Goal: Information Seeking & Learning: Compare options

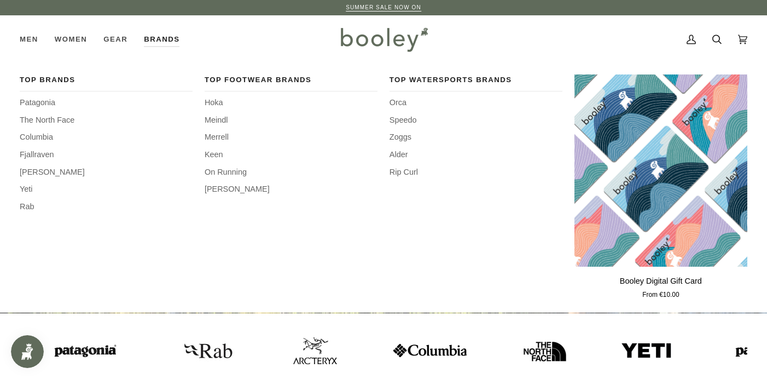
click at [159, 39] on link "Brands" at bounding box center [162, 39] width 52 height 48
click at [54, 100] on span "Patagonia" at bounding box center [106, 103] width 173 height 12
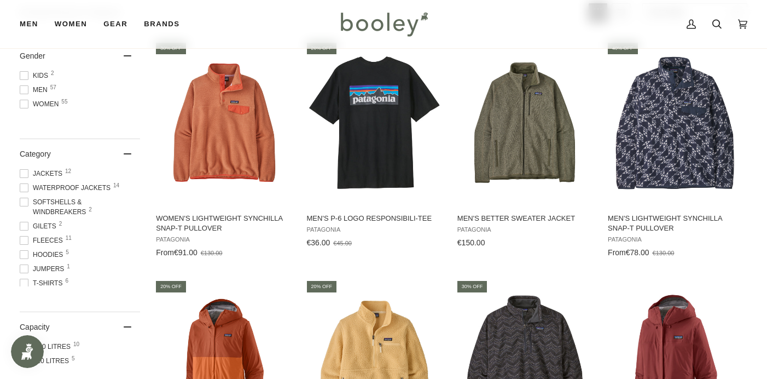
scroll to position [243, 0]
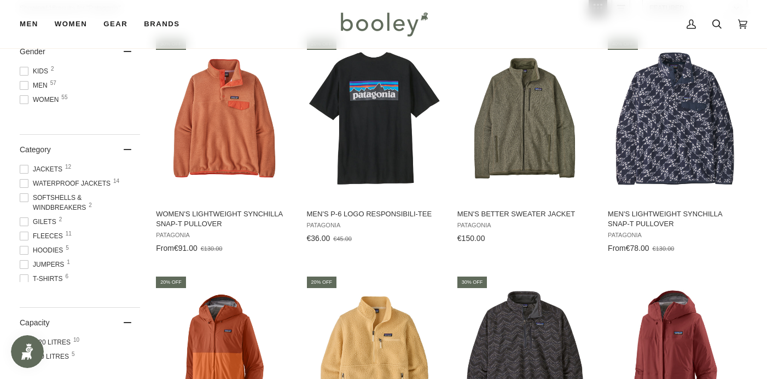
click at [24, 95] on span at bounding box center [24, 99] width 9 height 9
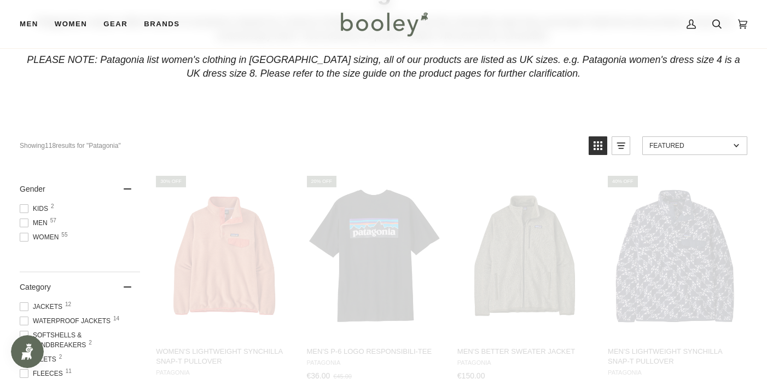
scroll to position [39, 0]
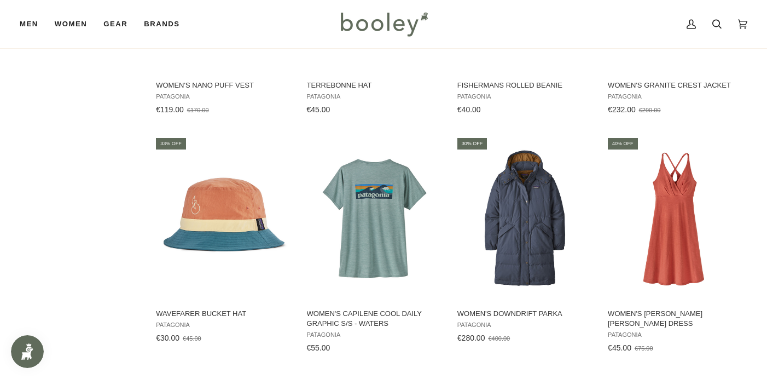
scroll to position [1079, 0]
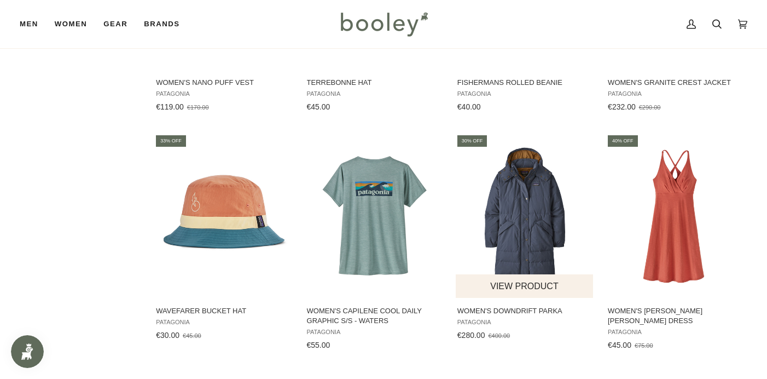
click at [528, 224] on img "Women's Downdrift Parka" at bounding box center [525, 215] width 138 height 138
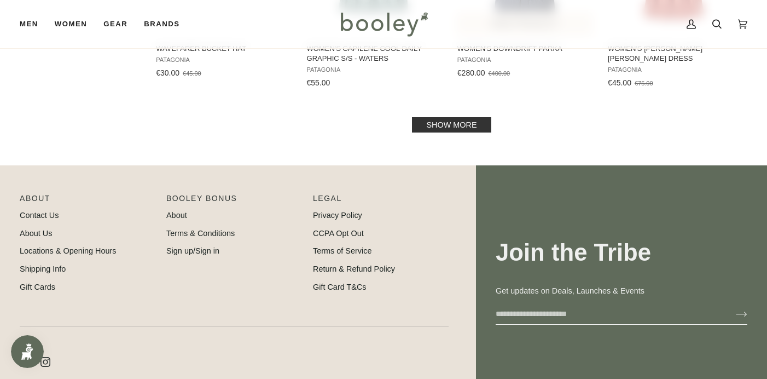
scroll to position [1353, 0]
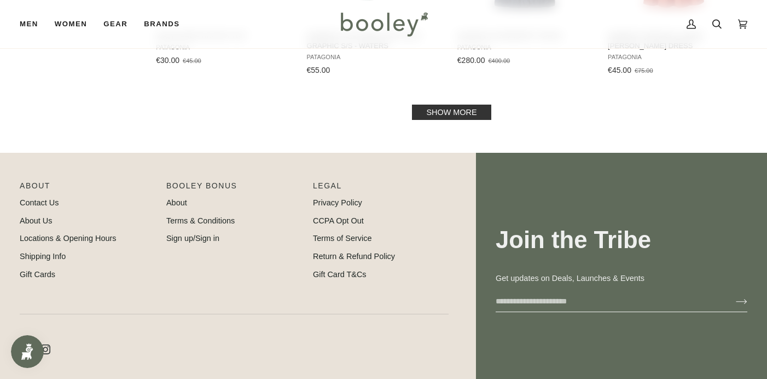
click at [464, 108] on link "Show more" at bounding box center [451, 111] width 79 height 15
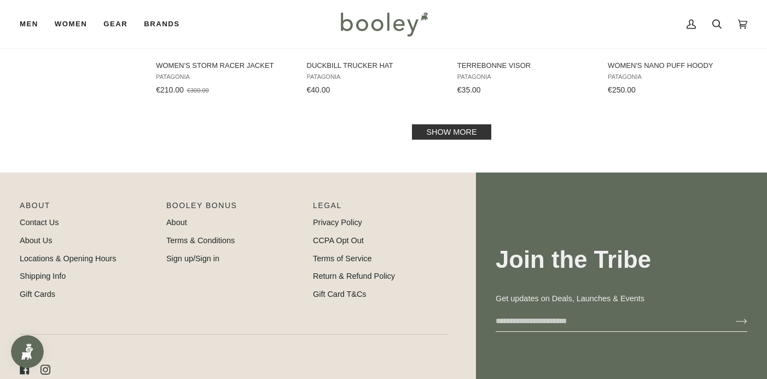
scroll to position [2503, 0]
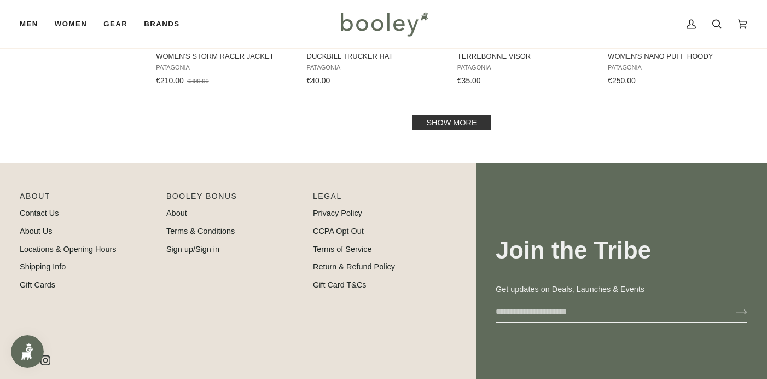
click at [467, 115] on link "Show more" at bounding box center [451, 122] width 79 height 15
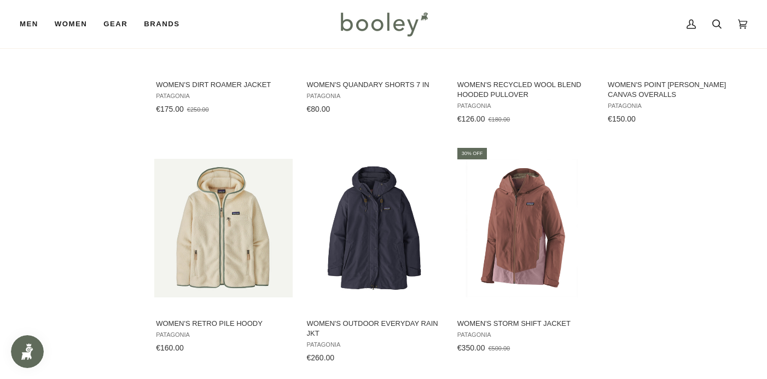
scroll to position [3171, 0]
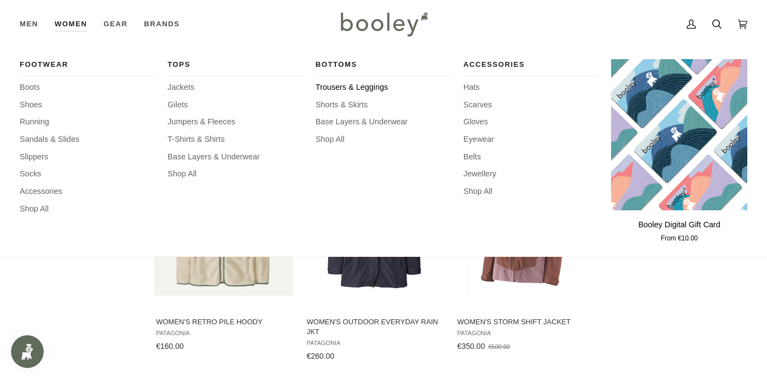
click at [344, 84] on span "Trousers & Leggings" at bounding box center [384, 88] width 136 height 12
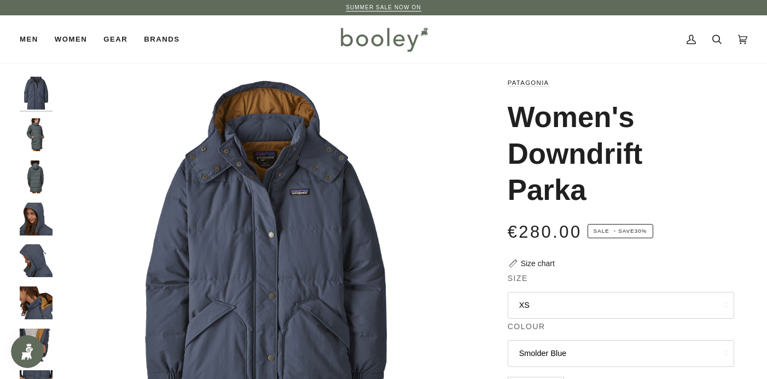
click at [527, 303] on button "XS" at bounding box center [621, 305] width 226 height 27
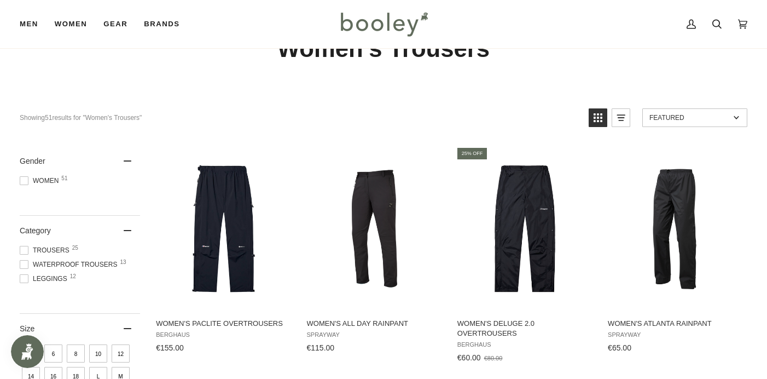
scroll to position [55, 0]
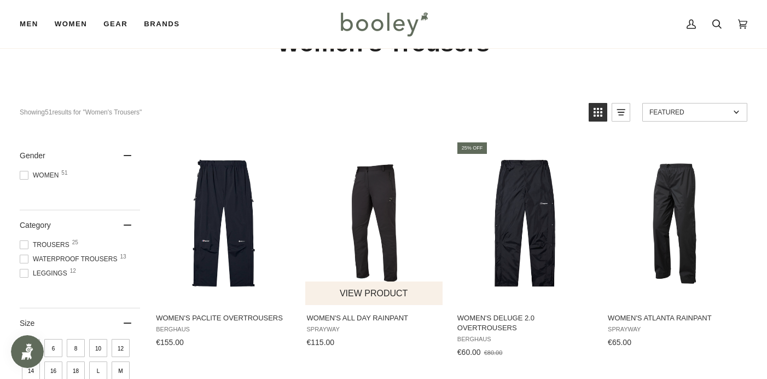
click at [385, 187] on img "Women's All Day Rainpant" at bounding box center [374, 223] width 138 height 138
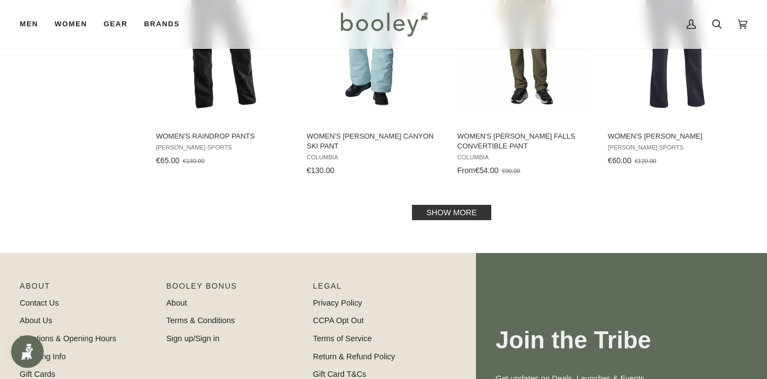
scroll to position [1193, 0]
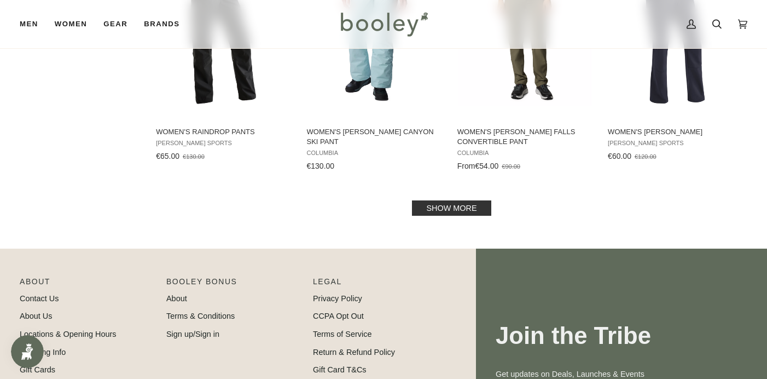
click at [472, 200] on link "Show more" at bounding box center [451, 207] width 79 height 15
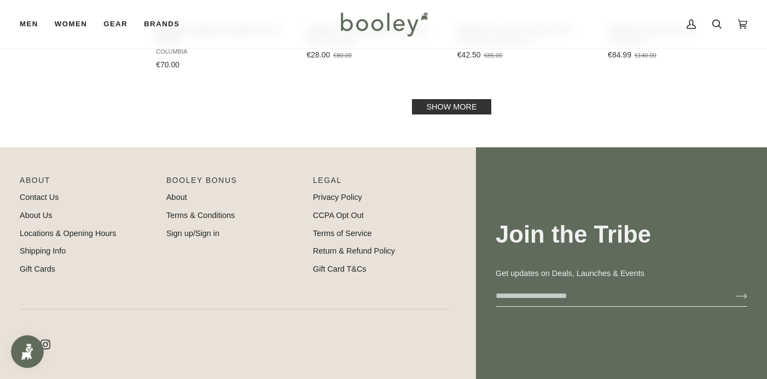
scroll to position [2486, 0]
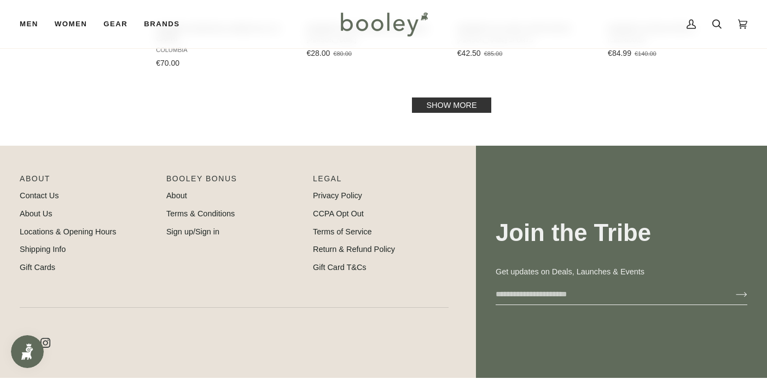
click at [467, 97] on link "Show more" at bounding box center [451, 104] width 79 height 15
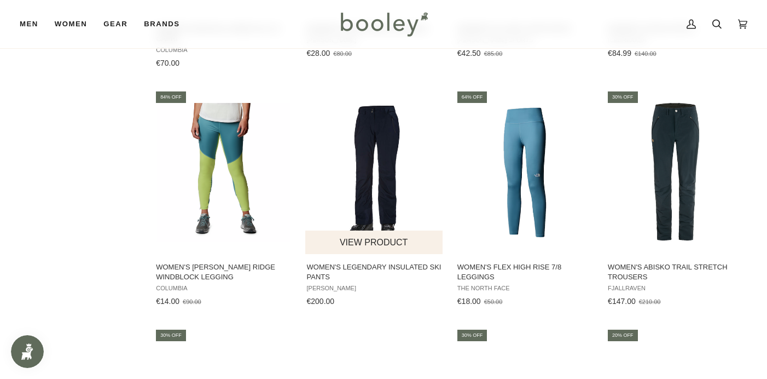
click at [387, 136] on img "Women's Legendary Insulated Ski Pants" at bounding box center [374, 172] width 138 height 138
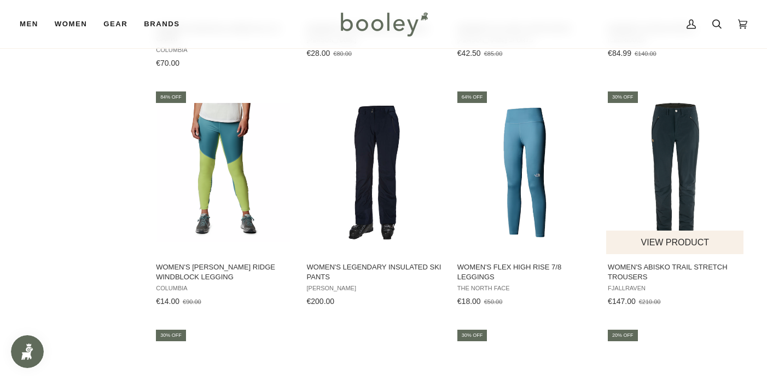
click at [664, 138] on img "Women's Abisko Trail Stretch Trousers" at bounding box center [675, 172] width 138 height 138
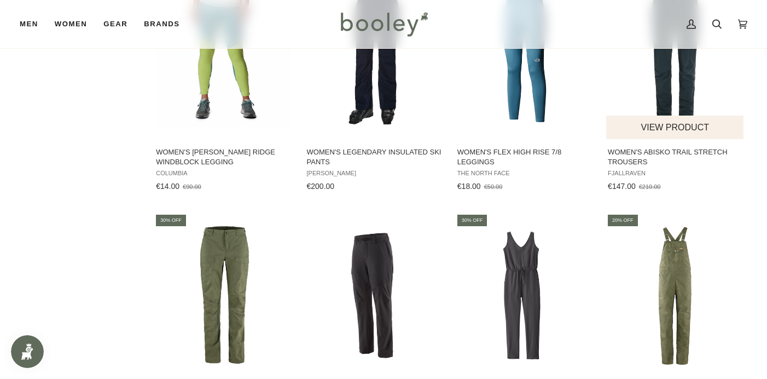
scroll to position [2594, 0]
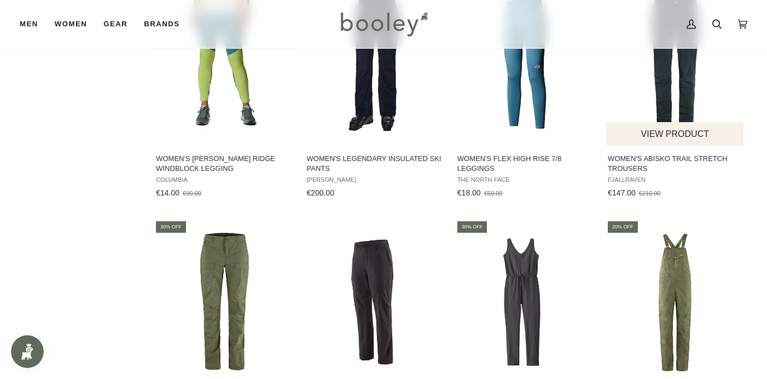
scroll to position [2486, 0]
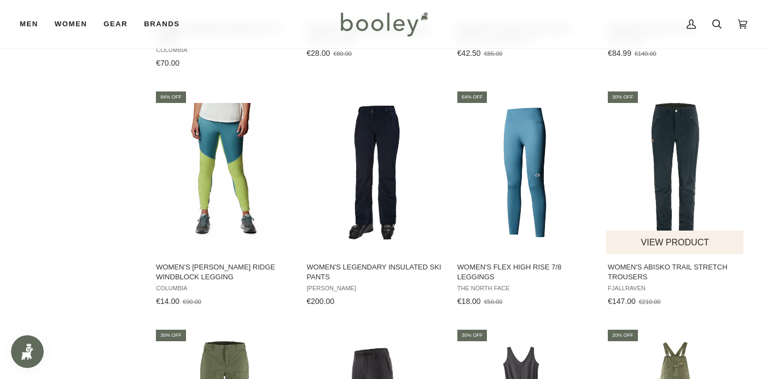
scroll to position [1193, 0]
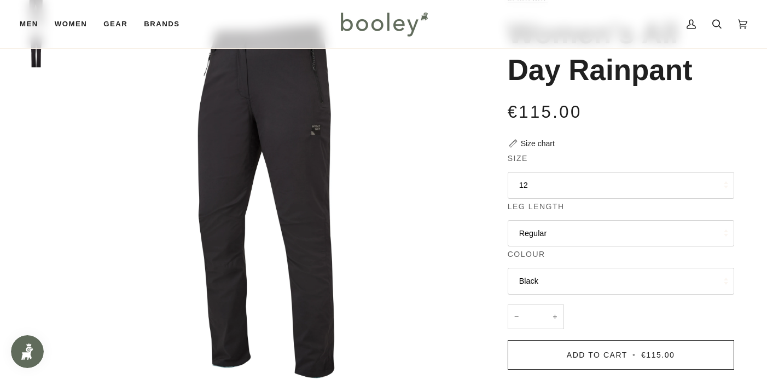
scroll to position [127, 0]
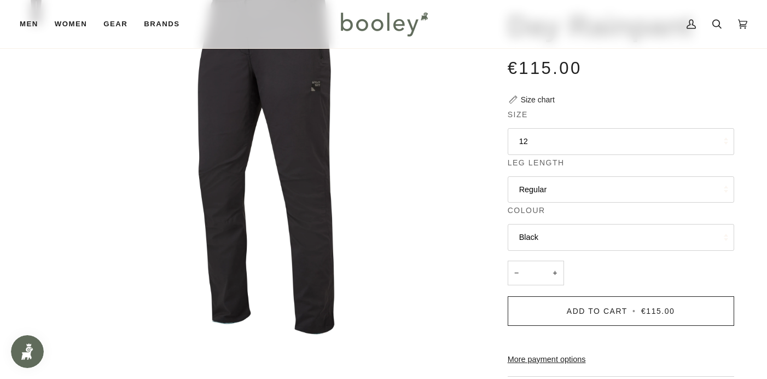
click at [541, 186] on button "Regular" at bounding box center [621, 189] width 226 height 27
click at [480, 183] on div "Sprayway Women's All Day Rainpant €115.00 Sale • Save Size chart Size 12 8" at bounding box center [610, 261] width 273 height 624
click at [526, 138] on button "12" at bounding box center [621, 141] width 226 height 27
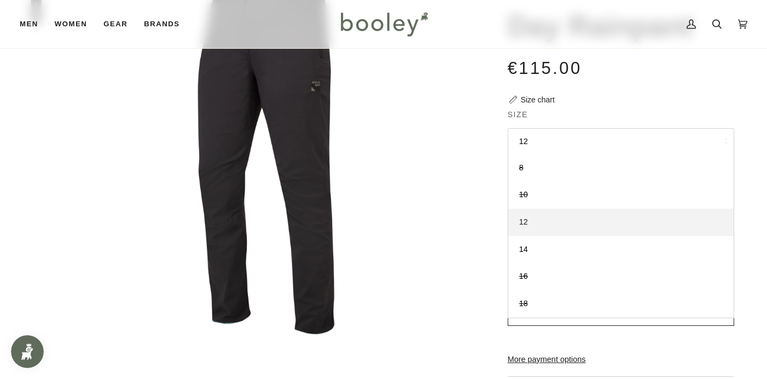
click at [524, 221] on span "12" at bounding box center [523, 221] width 9 height 9
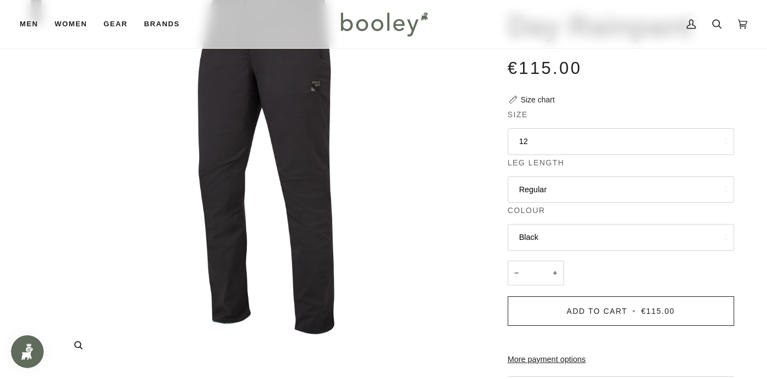
click at [450, 164] on img "Sprayway Women's All Day Rainpant Black - Booley Galway" at bounding box center [266, 157] width 416 height 416
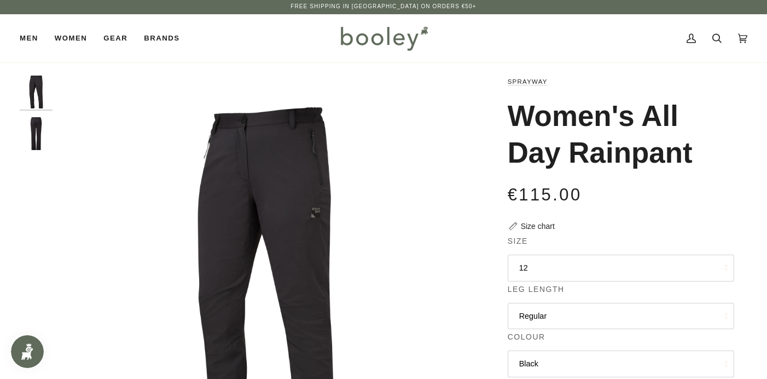
scroll to position [-1, 0]
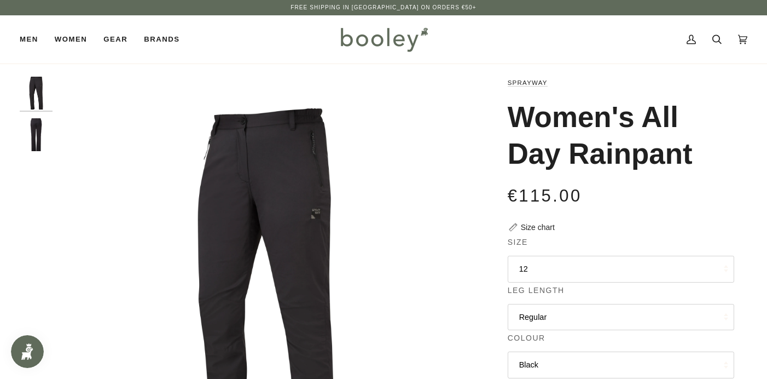
click at [36, 128] on img "Sprayway Women's All Day Rainpant Black - Booley Galway" at bounding box center [36, 134] width 33 height 33
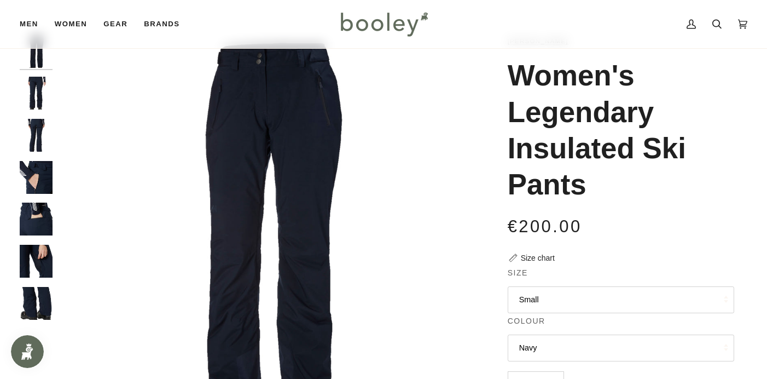
scroll to position [-1, 0]
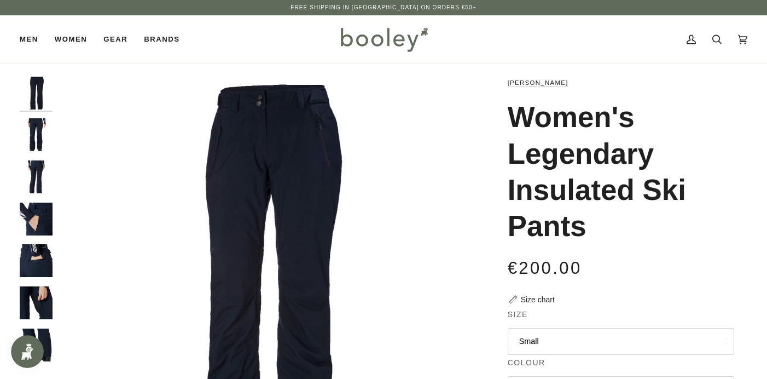
click at [42, 130] on img "Helly Hansen Women's Legendary Insulated Ski Pants - Booley Galway" at bounding box center [36, 134] width 33 height 33
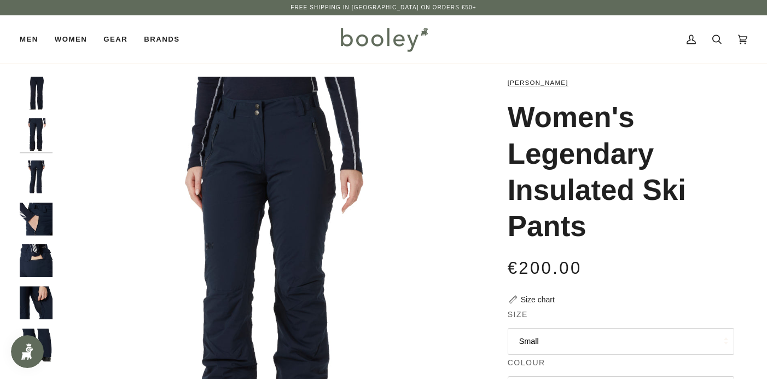
click at [37, 176] on img "Helly Hansen Women's Legendary Insulated Ski Pants - Booley Galway" at bounding box center [36, 176] width 33 height 33
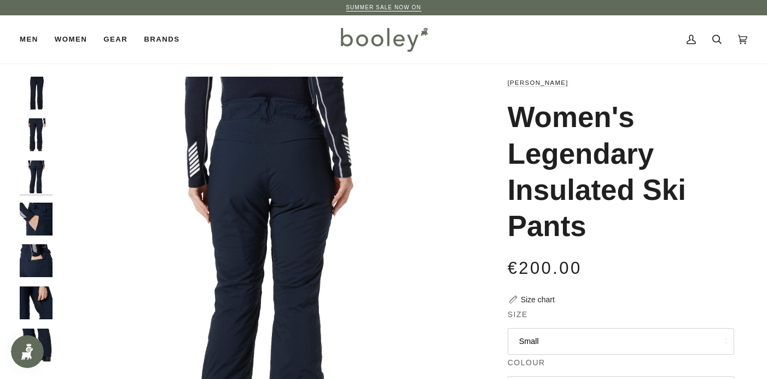
click at [40, 213] on img "Helly Hansen Women's Legendary Insulated Ski Pants - Booley Galway" at bounding box center [36, 218] width 33 height 33
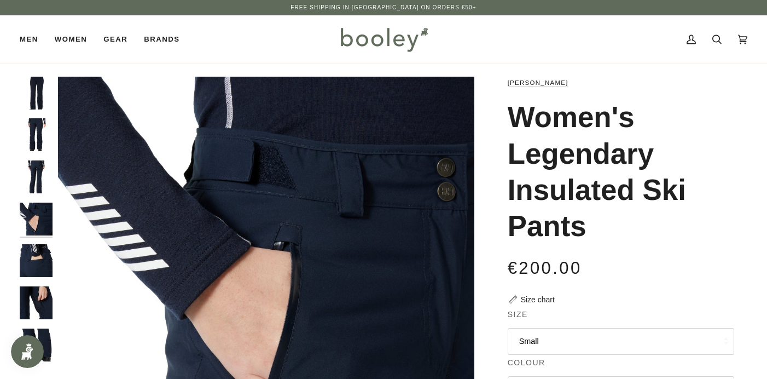
click at [44, 259] on img "Helly Hansen Women's Legendary Insulated Ski Pants - Booley Galway" at bounding box center [36, 260] width 33 height 33
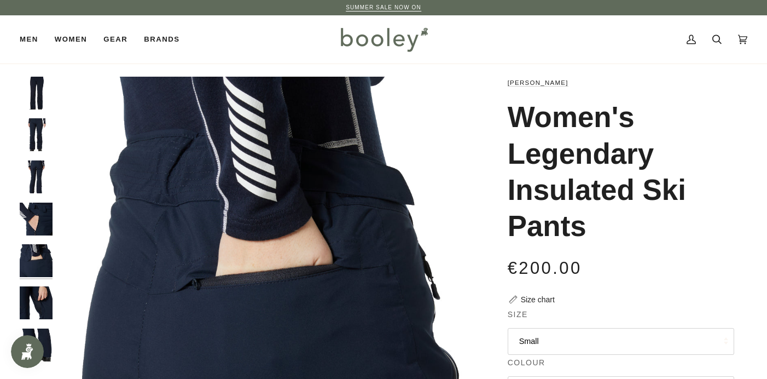
click at [45, 294] on img "Helly Hansen Women's Legendary Insulated Ski Pants - Booley Galway" at bounding box center [36, 302] width 33 height 33
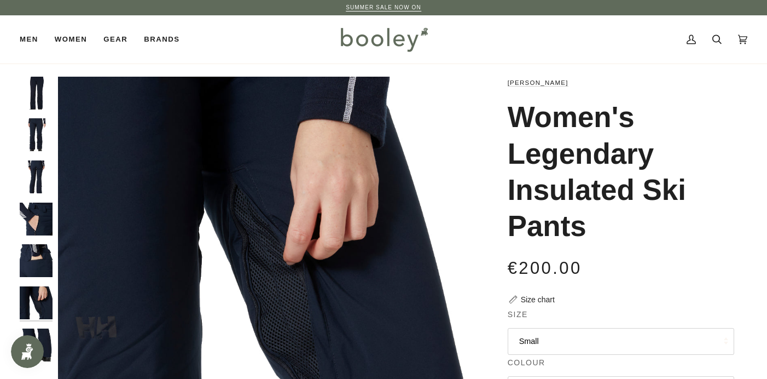
click at [48, 342] on img "Helly Hansen Women's Legendary Insulated Ski Pants - Booley Galway" at bounding box center [36, 344] width 33 height 33
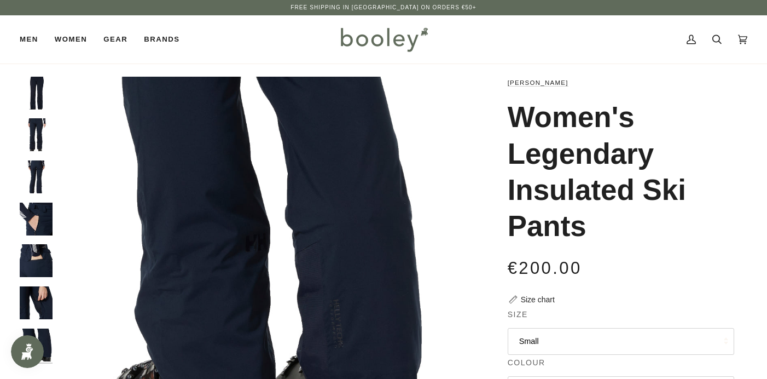
scroll to position [0, 0]
click at [47, 338] on img "Helly Hansen Women's Legendary Insulated Ski Pants - Booley Galway" at bounding box center [36, 344] width 33 height 33
click at [39, 77] on img "Helly Hansen Women's Legendary Insulated Ski Pants Navy - Booley Galway" at bounding box center [36, 93] width 33 height 33
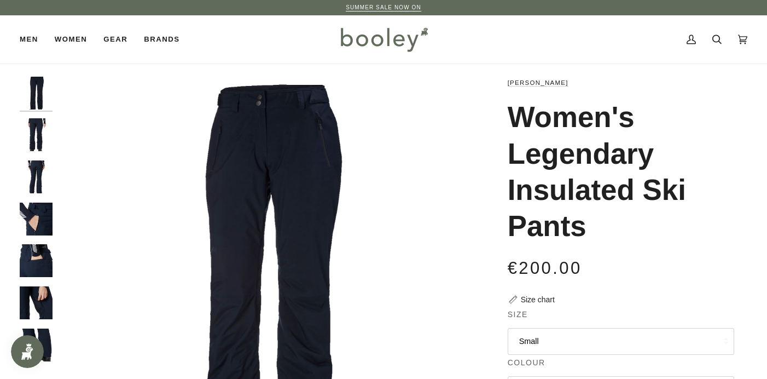
click at [39, 129] on img "Helly Hansen Women's Legendary Insulated Ski Pants - Booley Galway" at bounding box center [36, 134] width 33 height 33
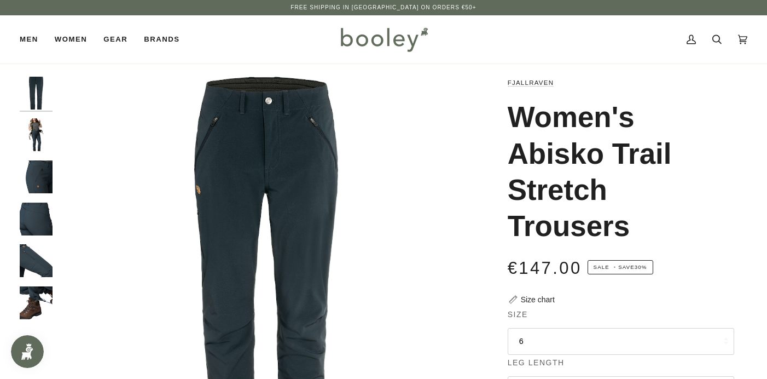
click at [41, 140] on img "Fjallraven Women's Abisko Trail Stretch Trousers Dark Navy - Booley Galway" at bounding box center [36, 134] width 33 height 33
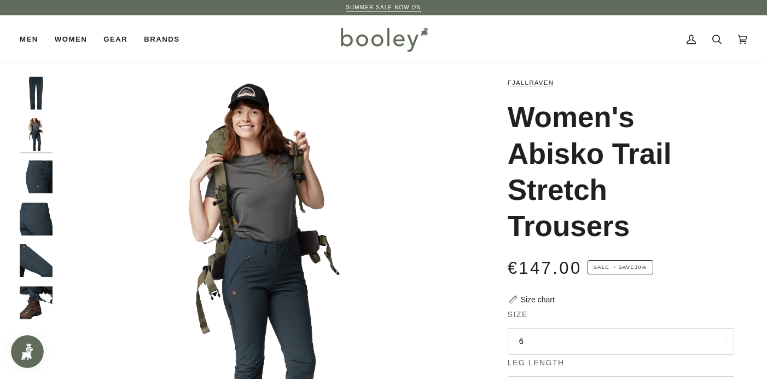
click at [41, 167] on img "Fjallraven Women's Abisko Trail Stretch Trousers Dark Navy - Booley Galway" at bounding box center [36, 176] width 33 height 33
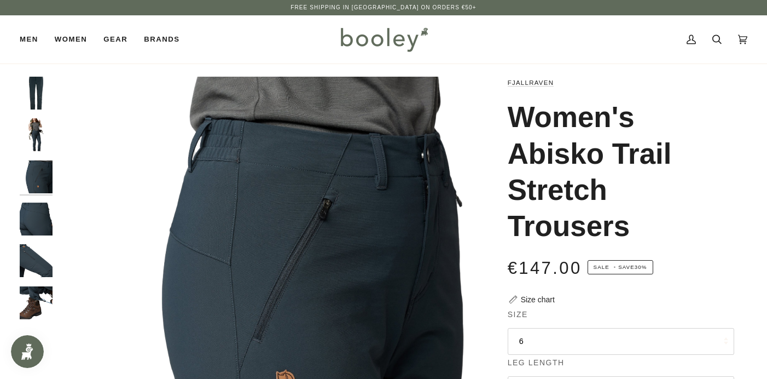
click at [43, 214] on img "Fjallraven Women's Abisko Trail Stretch Trousers Dark Navy - Booley Galway" at bounding box center [36, 218] width 33 height 33
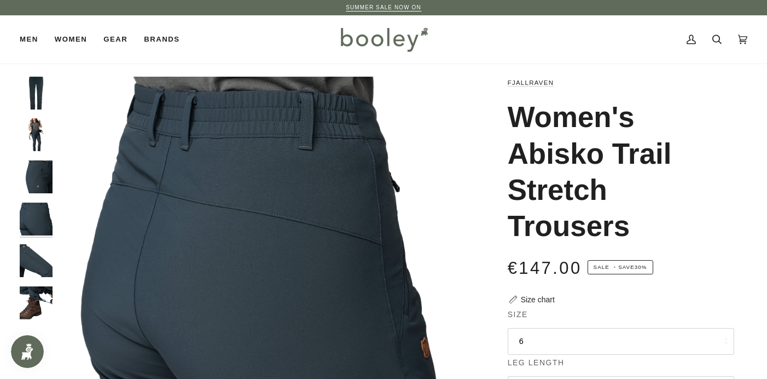
click at [45, 262] on img "Fjallraven Women's Abisko Trail Stretch Trousers Dark Navy - Booley Galway" at bounding box center [36, 260] width 33 height 33
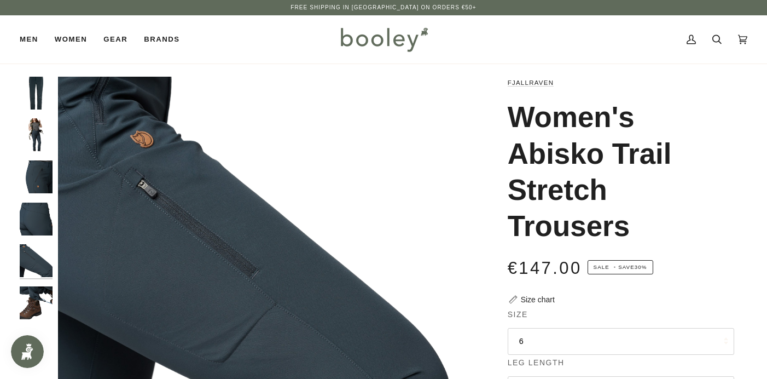
click at [44, 304] on img "Fjallraven Women's Abisko Trail Stretch Trousers Dark Navy - Booley Galway" at bounding box center [36, 302] width 33 height 33
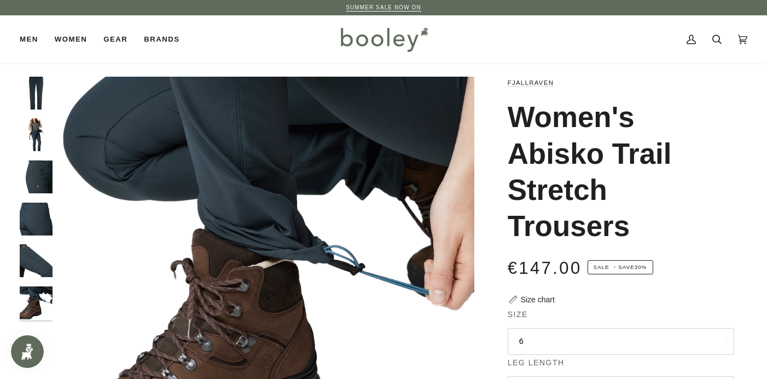
click at [43, 89] on img "Fjallraven Women's Abisko Trail Stretch Trousers Dark Navy - Booley Galway" at bounding box center [36, 93] width 33 height 33
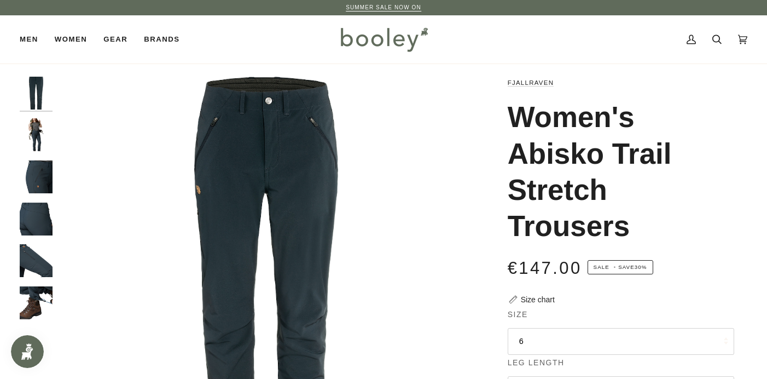
click at [41, 136] on img "Fjallraven Women's Abisko Trail Stretch Trousers Dark Navy - Booley Galway" at bounding box center [36, 134] width 33 height 33
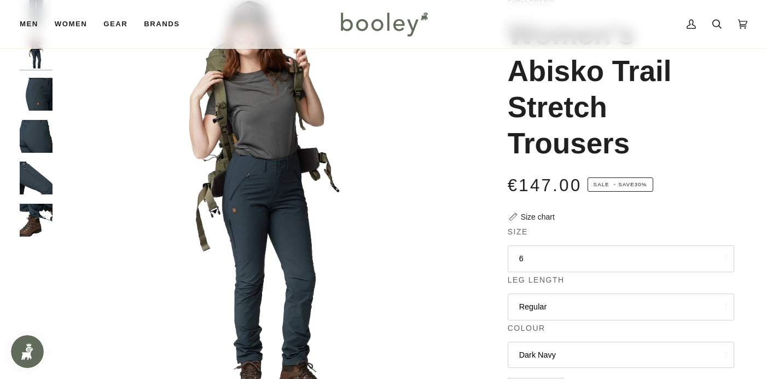
scroll to position [77, 0]
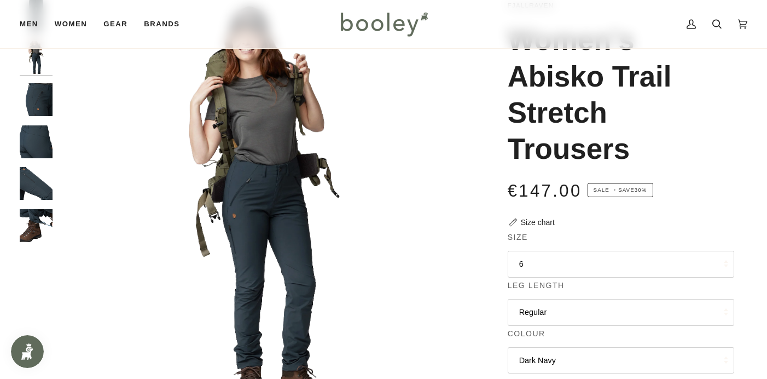
click at [521, 262] on button "6" at bounding box center [621, 264] width 226 height 27
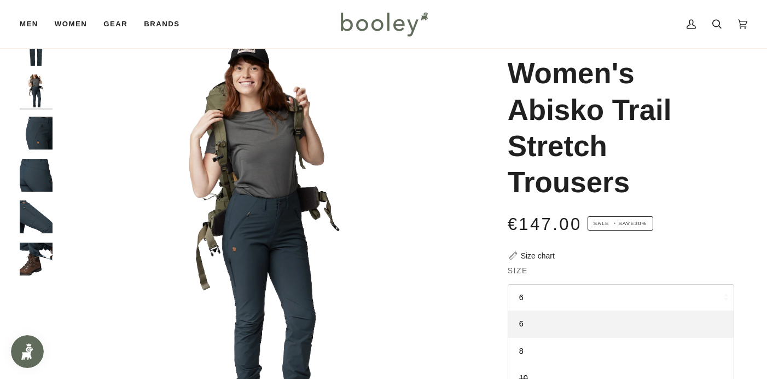
scroll to position [42, 0]
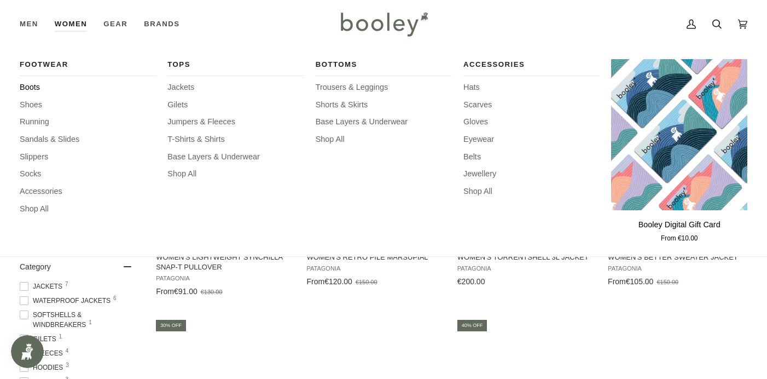
click at [35, 86] on span "Boots" at bounding box center [88, 88] width 136 height 12
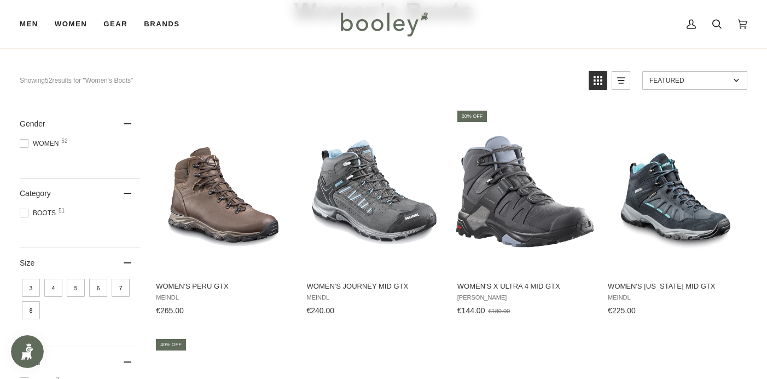
scroll to position [95, 0]
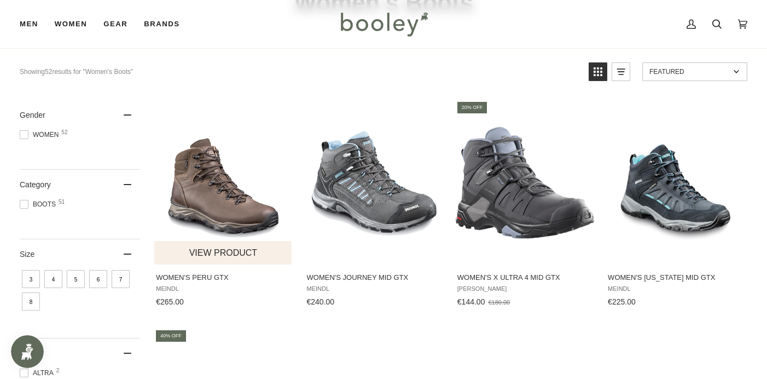
click at [212, 196] on img "Women's Peru GTX" at bounding box center [223, 182] width 138 height 138
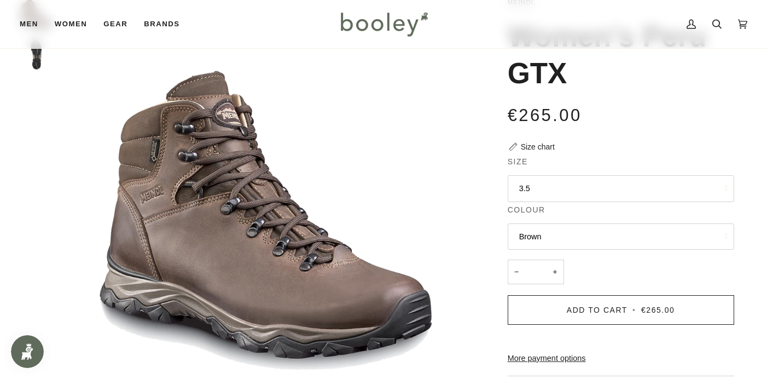
scroll to position [75, 0]
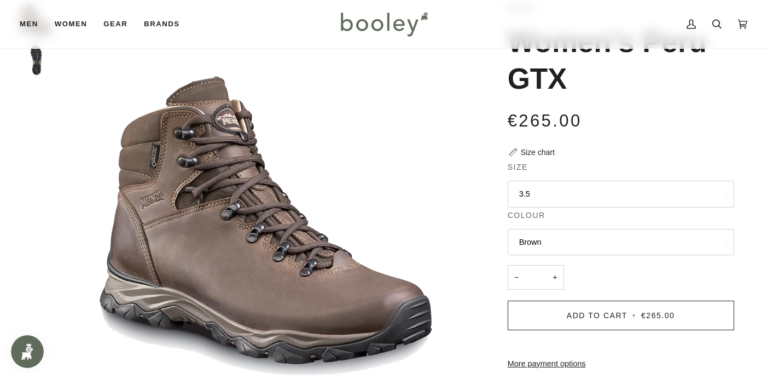
click at [528, 191] on button "3.5" at bounding box center [621, 194] width 226 height 27
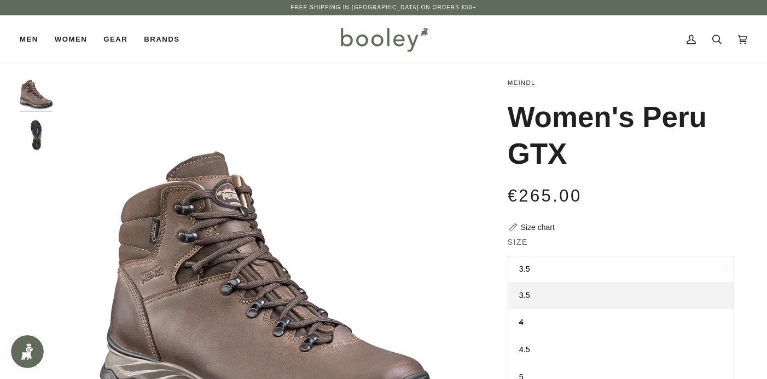
scroll to position [0, 0]
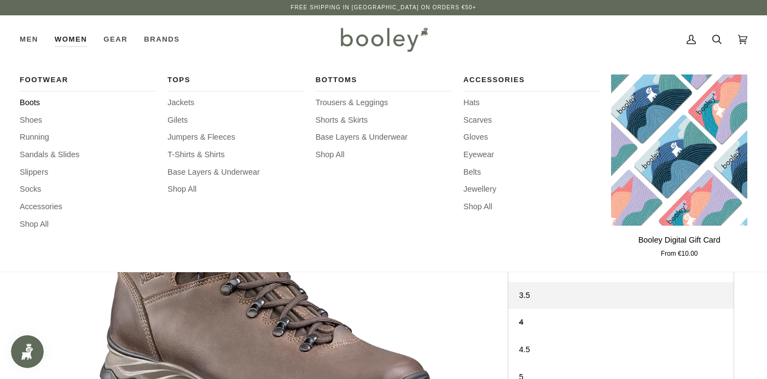
click at [35, 101] on span "Boots" at bounding box center [88, 103] width 136 height 12
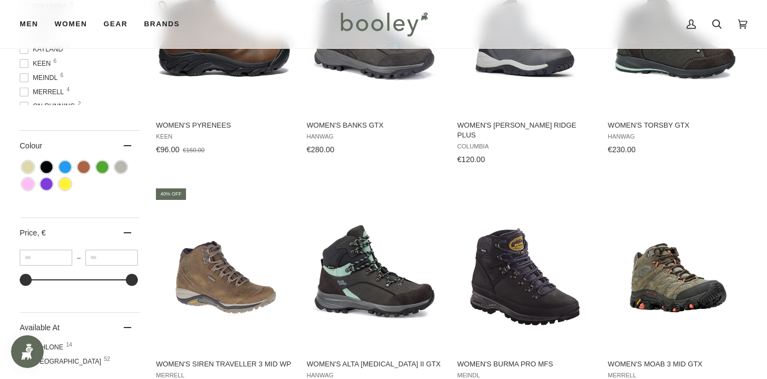
scroll to position [492, 0]
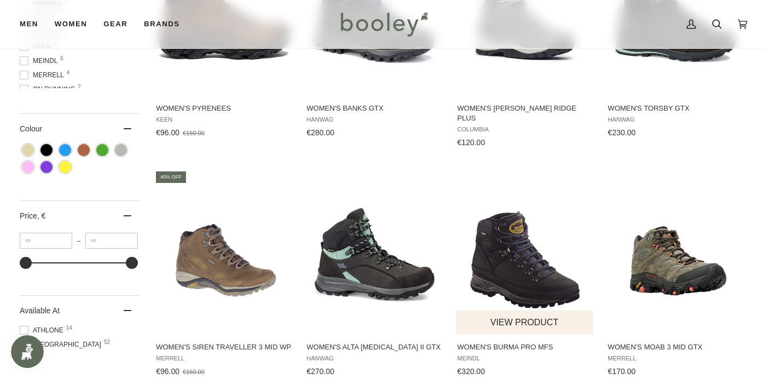
click at [521, 275] on img "Women's Burma PRO MFS" at bounding box center [525, 251] width 138 height 138
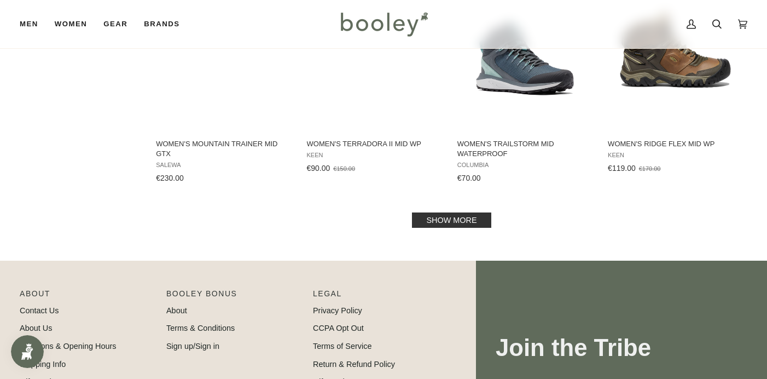
scroll to position [1156, 0]
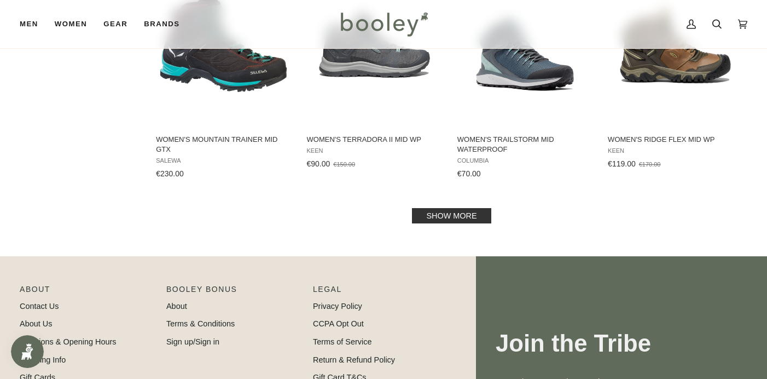
click at [472, 208] on link "Show more" at bounding box center [451, 215] width 79 height 15
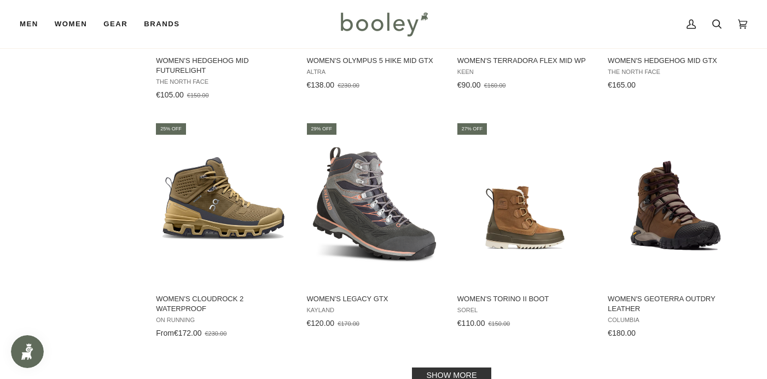
scroll to position [2191, 0]
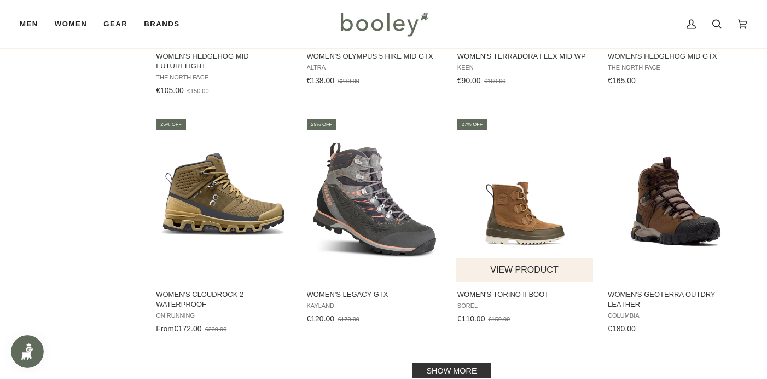
click at [533, 220] on img "Women's Torino II Boot" at bounding box center [525, 199] width 138 height 138
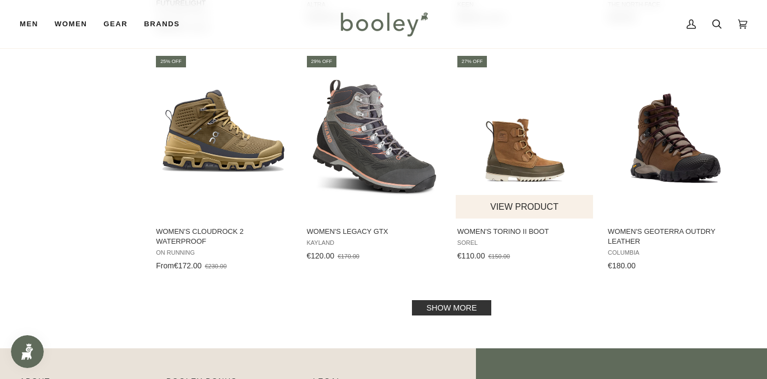
scroll to position [2267, 0]
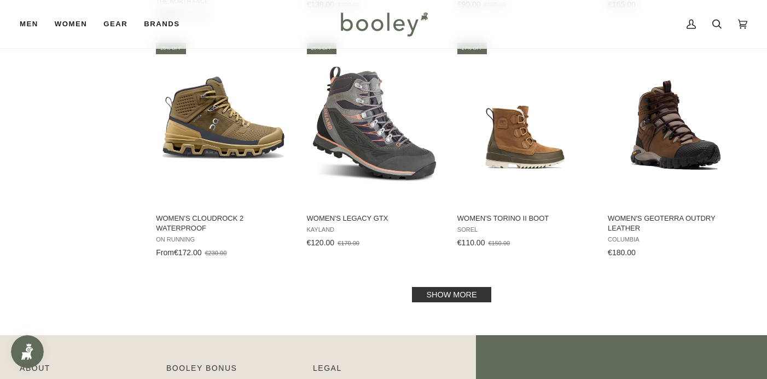
click at [460, 287] on link "Show more" at bounding box center [451, 294] width 79 height 15
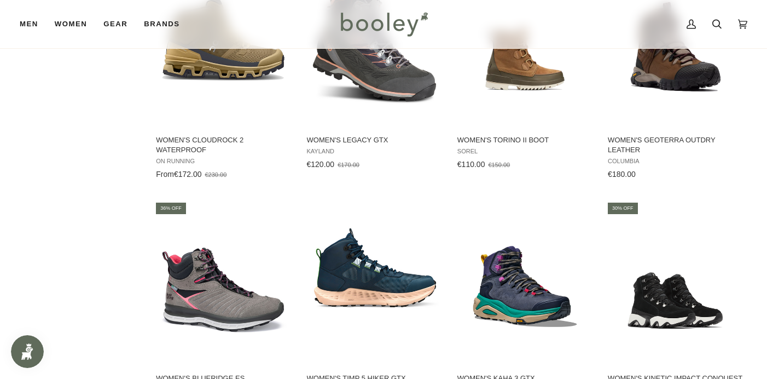
scroll to position [2409, 0]
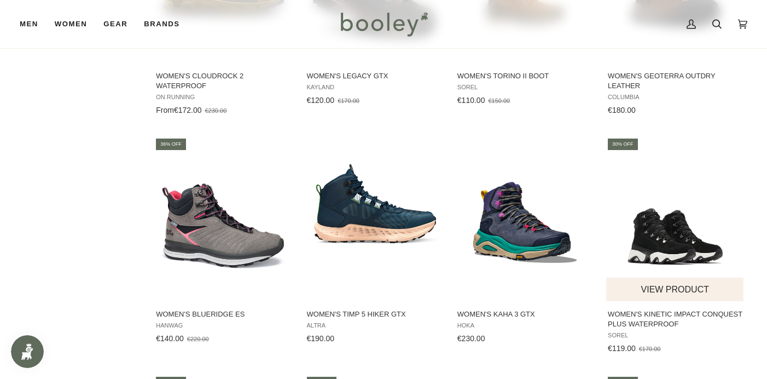
click at [677, 309] on span "Women's Kinetic Impact Conquest Plus Waterproof" at bounding box center [675, 319] width 135 height 20
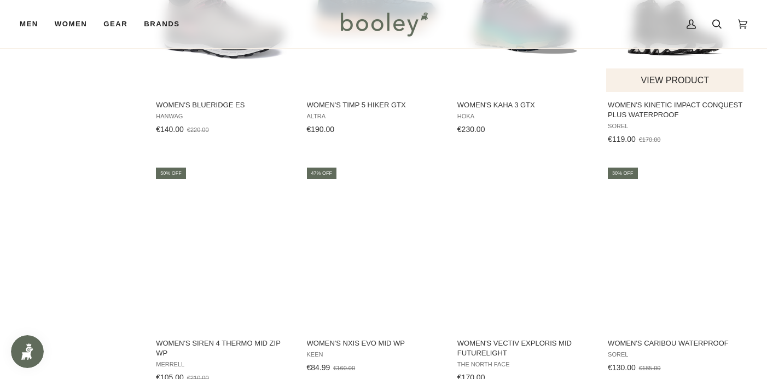
scroll to position [2621, 0]
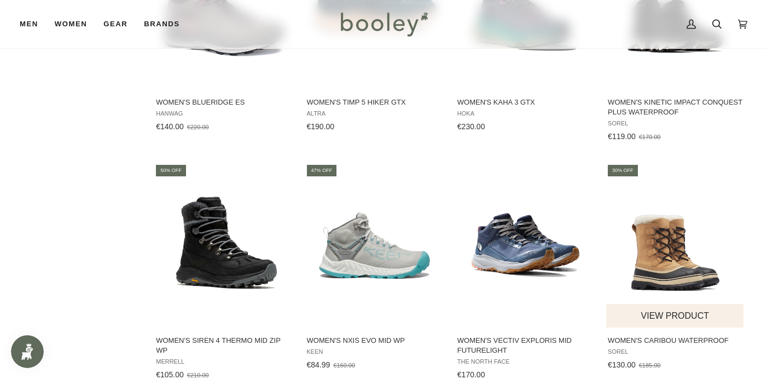
click at [700, 335] on span "Women's Caribou Waterproof" at bounding box center [675, 340] width 135 height 10
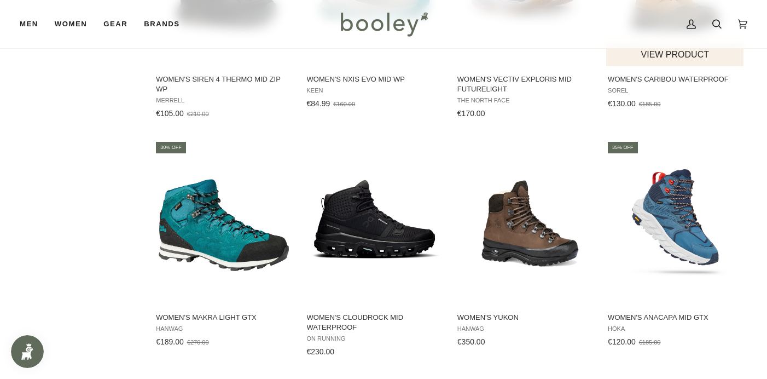
scroll to position [2887, 0]
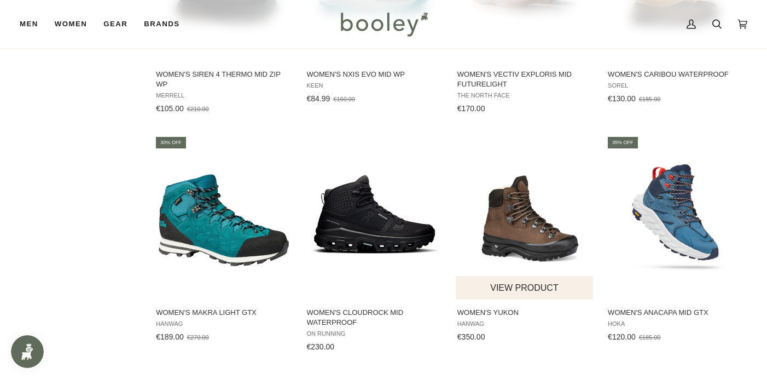
click at [535, 224] on img "Women's Yukon" at bounding box center [525, 217] width 138 height 138
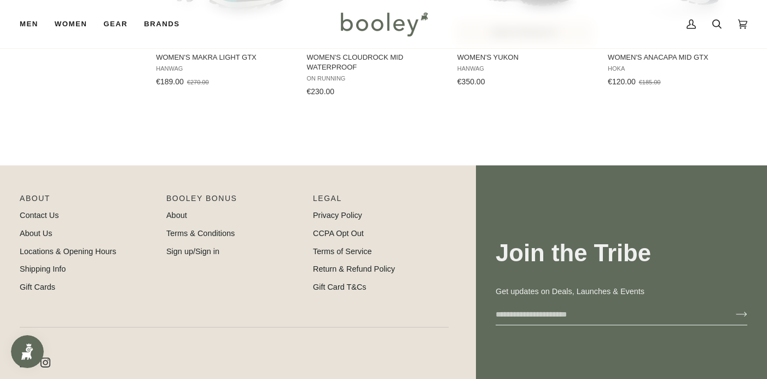
scroll to position [3148, 0]
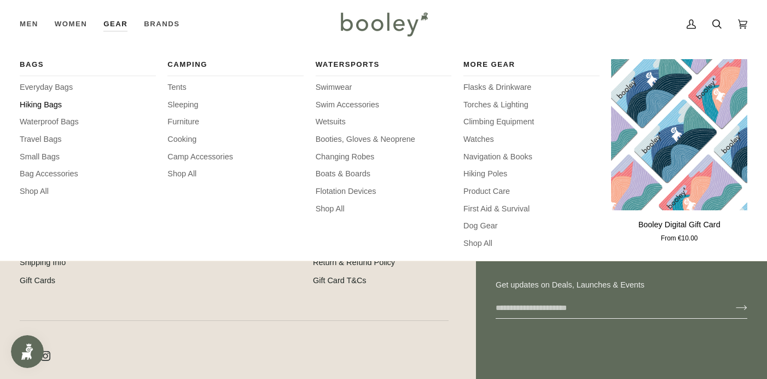
click at [57, 104] on span "Hiking Bags" at bounding box center [88, 105] width 136 height 12
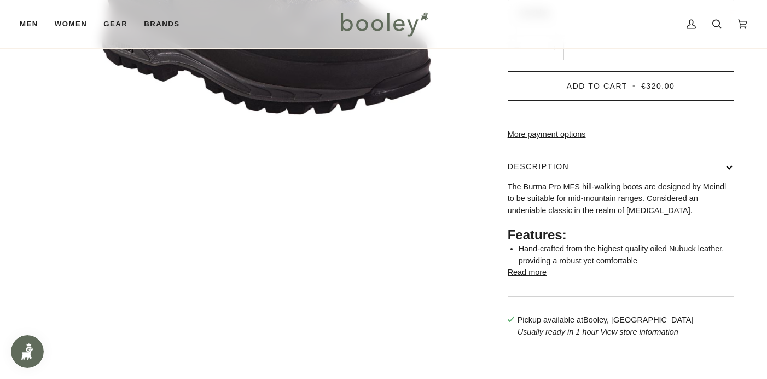
scroll to position [345, 0]
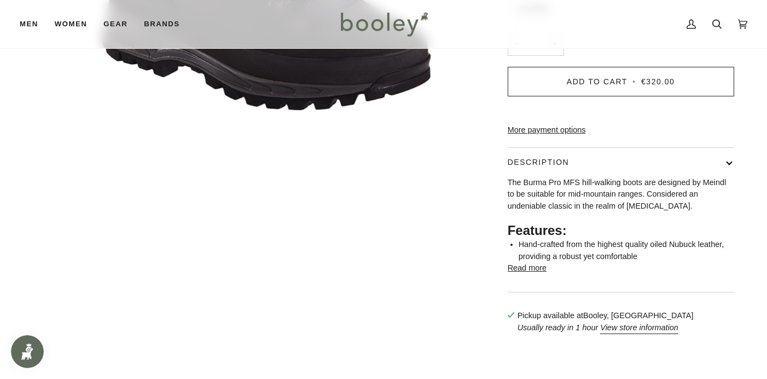
click at [532, 274] on button "Read more" at bounding box center [527, 268] width 39 height 12
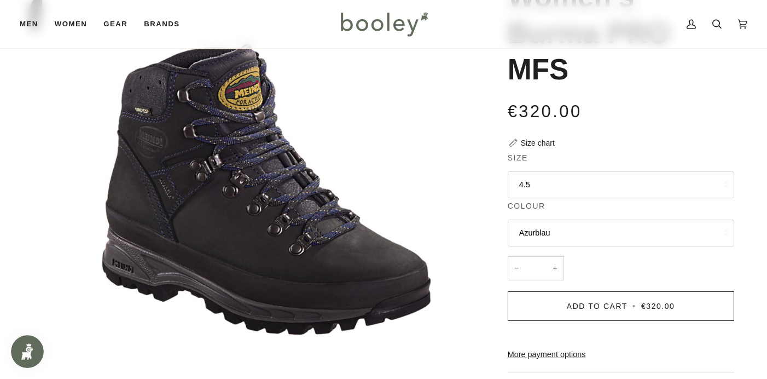
scroll to position [115, 0]
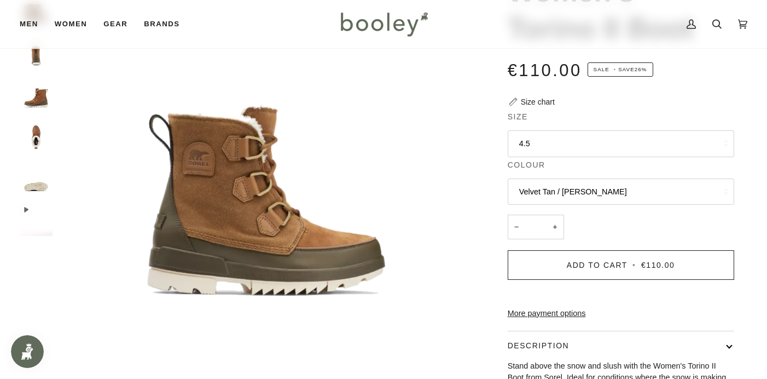
scroll to position [103, 0]
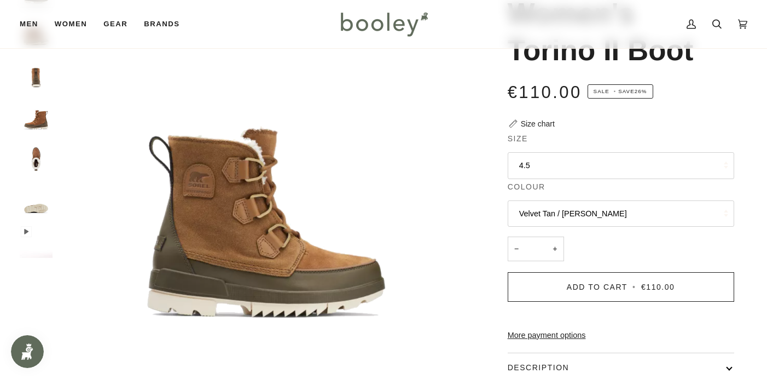
click at [526, 163] on button "4.5" at bounding box center [621, 165] width 226 height 27
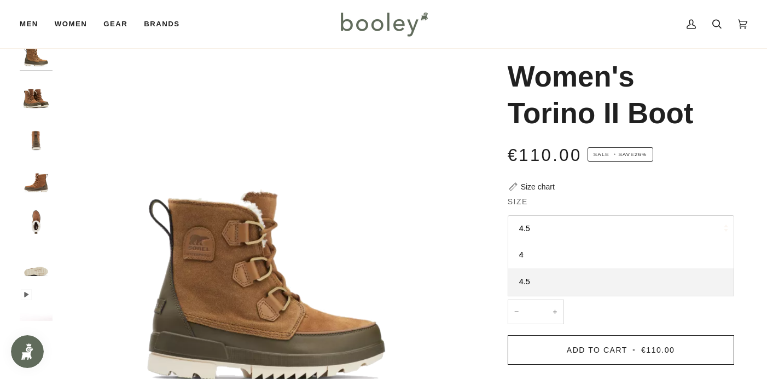
scroll to position [39, 0]
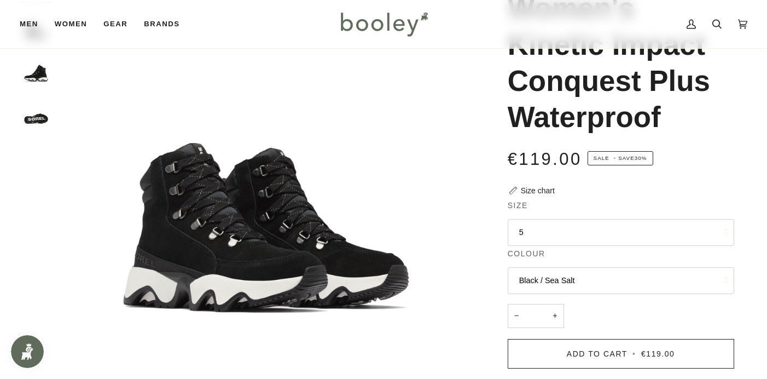
scroll to position [121, 0]
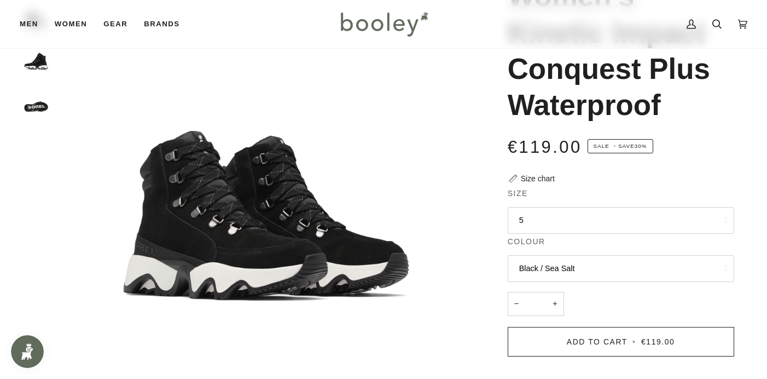
click at [521, 220] on button "5" at bounding box center [621, 220] width 226 height 27
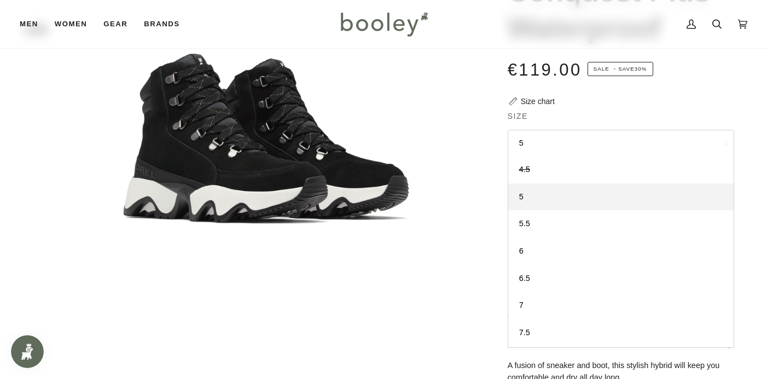
scroll to position [253, 0]
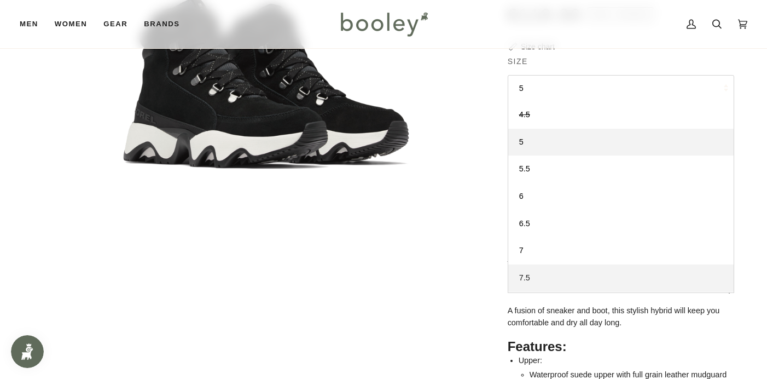
click at [527, 274] on span "7.5" at bounding box center [524, 277] width 11 height 9
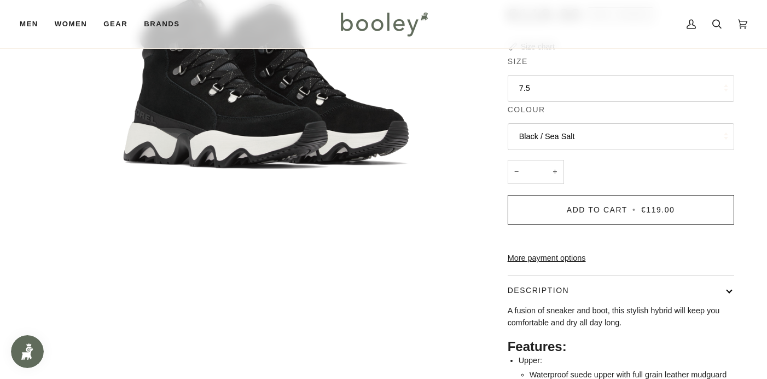
click at [483, 335] on div "Sorel Women's Kinetic Impact Conquest Plus Waterproof €119.00 Sale • Save 30% S…" at bounding box center [610, 157] width 273 height 666
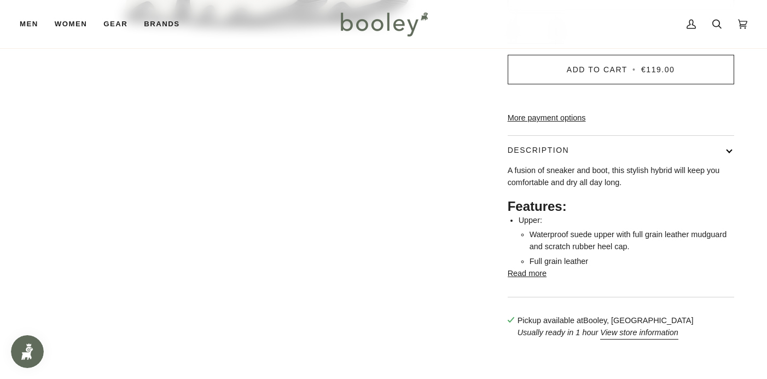
scroll to position [396, 0]
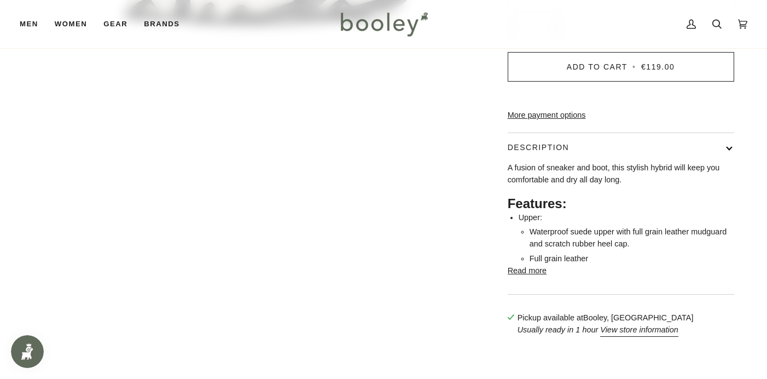
click at [514, 277] on button "Read more" at bounding box center [527, 271] width 39 height 12
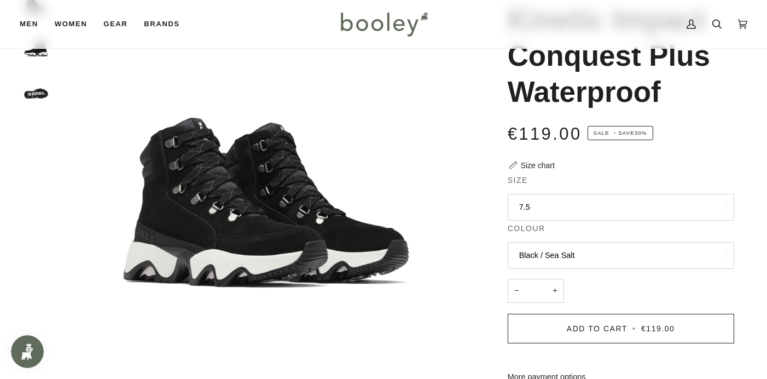
scroll to position [125, 0]
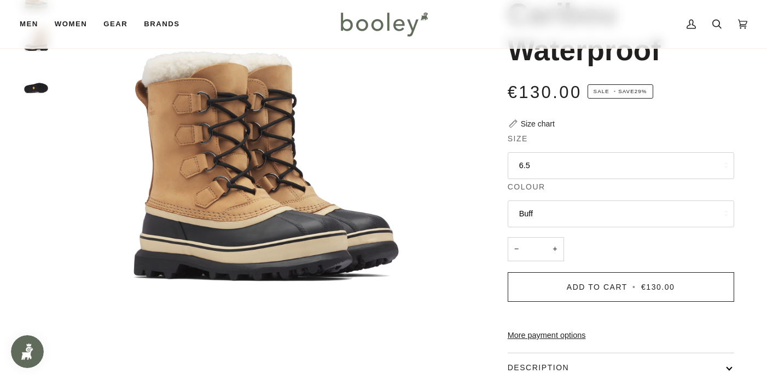
scroll to position [141, 0]
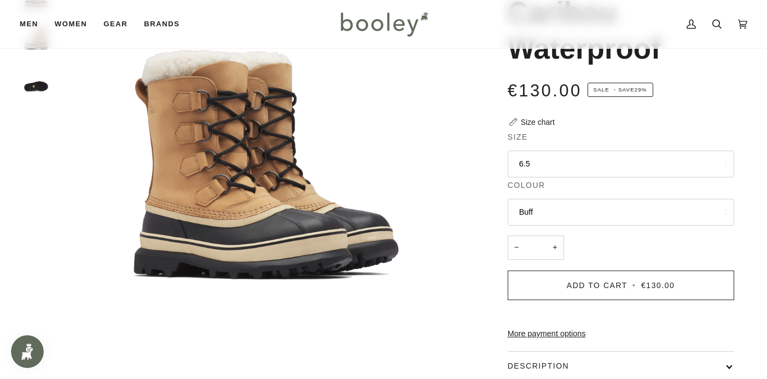
click at [525, 160] on button "6.5" at bounding box center [621, 163] width 226 height 27
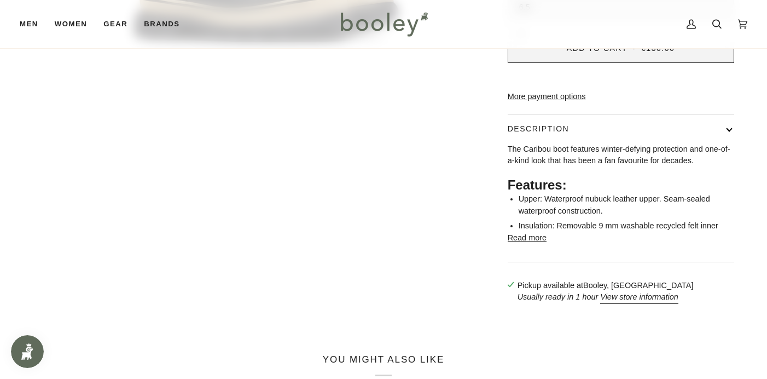
scroll to position [384, 0]
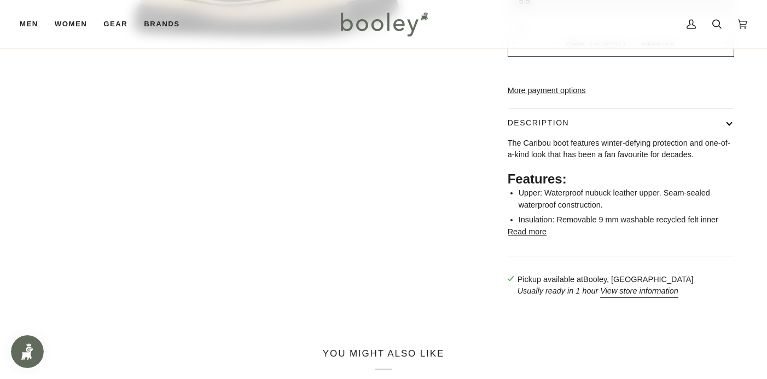
click at [533, 238] on button "Read more" at bounding box center [527, 232] width 39 height 12
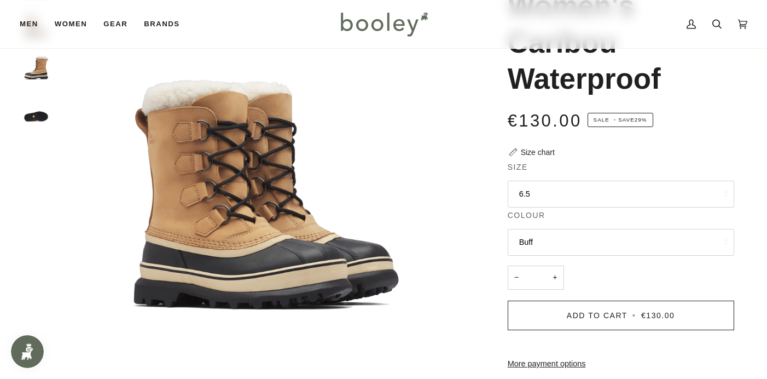
scroll to position [87, 0]
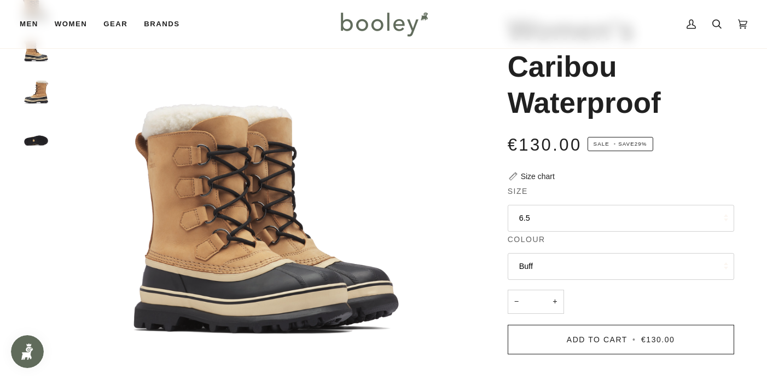
click at [524, 212] on button "6.5" at bounding box center [621, 218] width 226 height 27
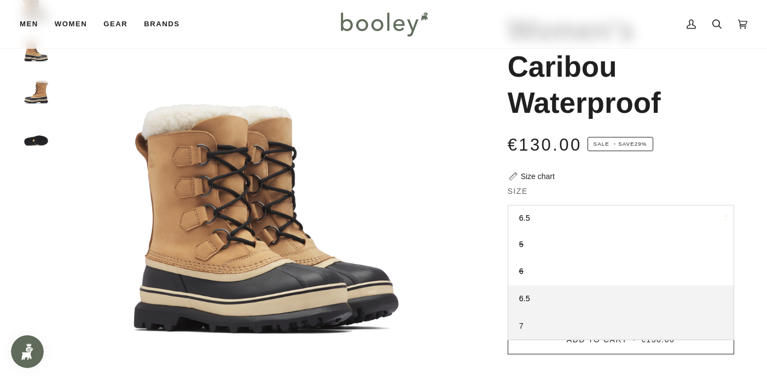
click at [522, 321] on span "7" at bounding box center [521, 325] width 4 height 9
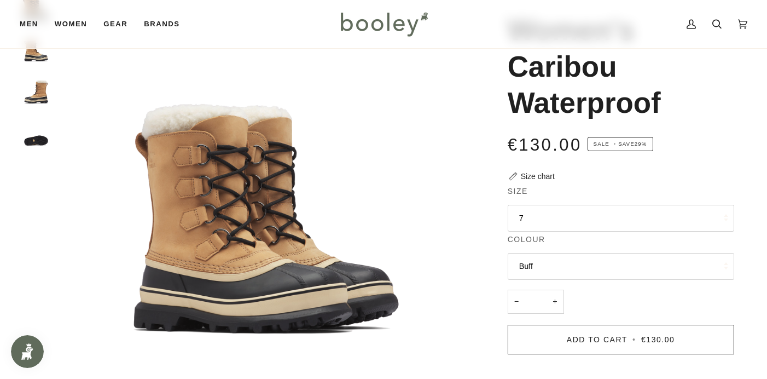
click at [42, 90] on img "Sorel Women's Caribou Waterproof Buff - Booley Galway" at bounding box center [36, 89] width 33 height 33
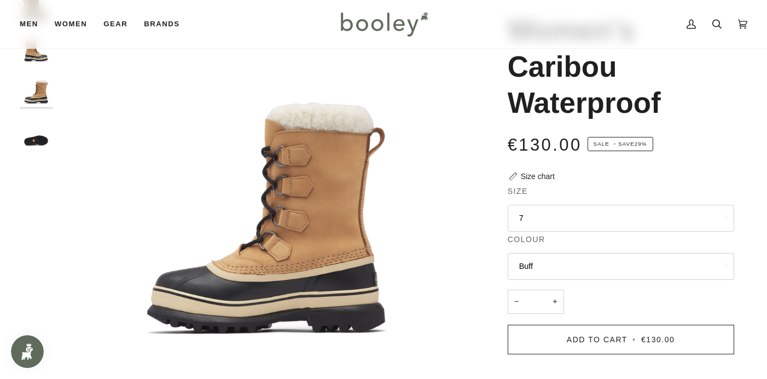
click at [40, 138] on img "Sorel Women's Caribou Waterproof Buff - Booley Galway" at bounding box center [36, 131] width 33 height 33
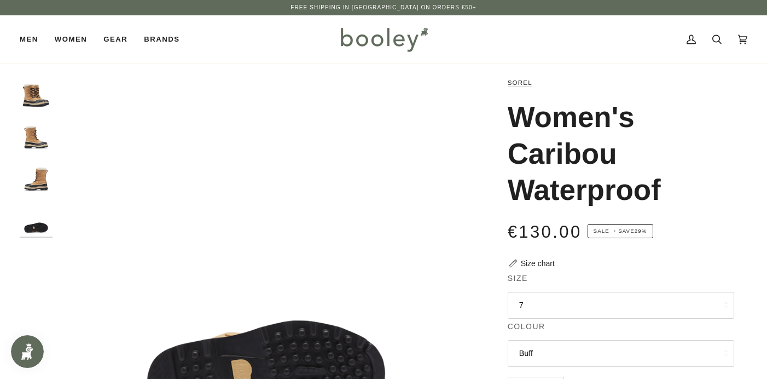
click at [34, 94] on img "Sorel Women's Caribou Waterproof Buff - Booley Galway" at bounding box center [36, 93] width 33 height 33
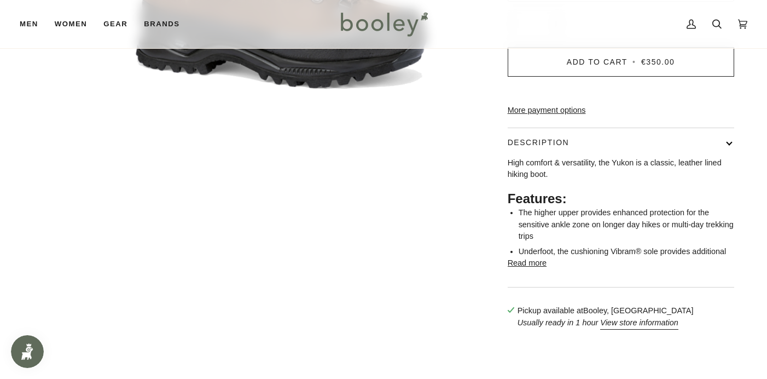
scroll to position [338, 0]
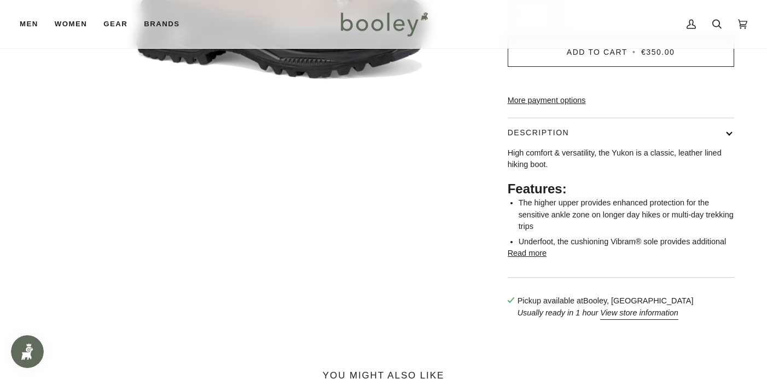
click at [522, 259] on button "Read more" at bounding box center [527, 253] width 39 height 12
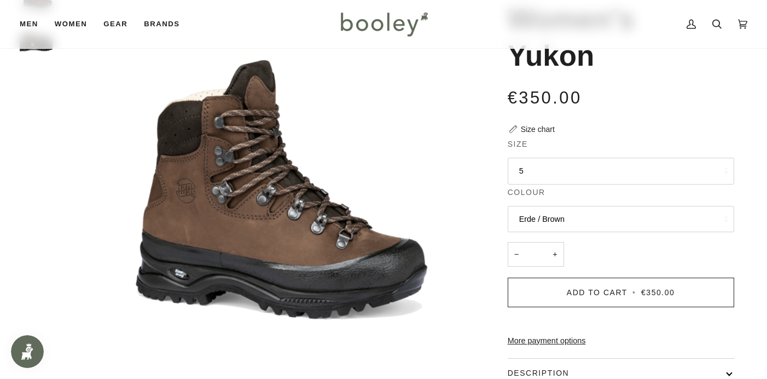
scroll to position [76, 0]
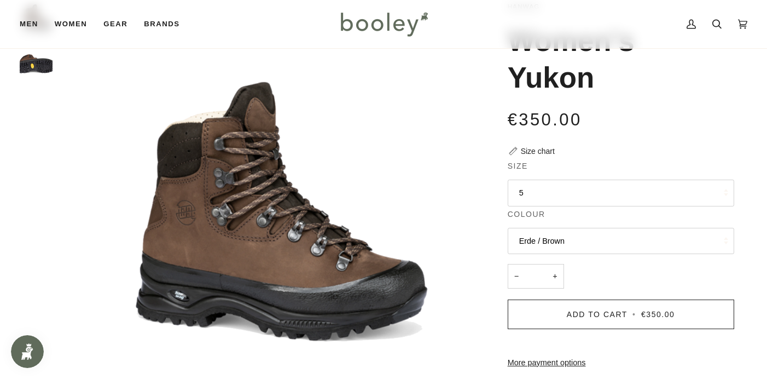
click at [522, 190] on button "5" at bounding box center [621, 192] width 226 height 27
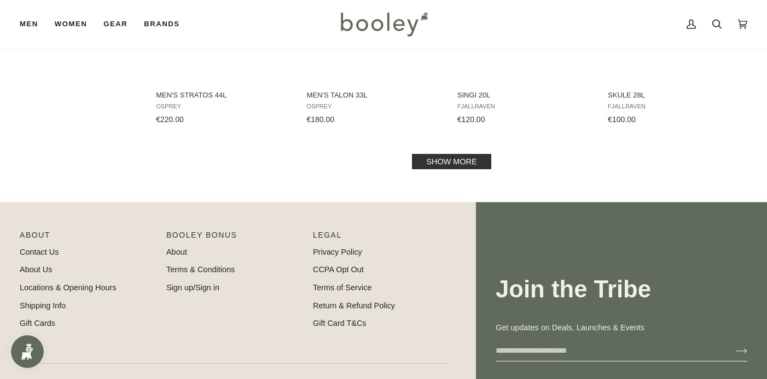
scroll to position [1191, 0]
click at [458, 160] on link "Show more" at bounding box center [451, 160] width 79 height 15
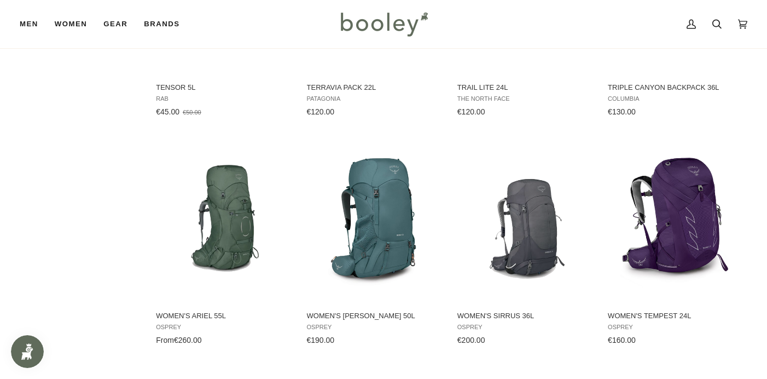
scroll to position [1432, 0]
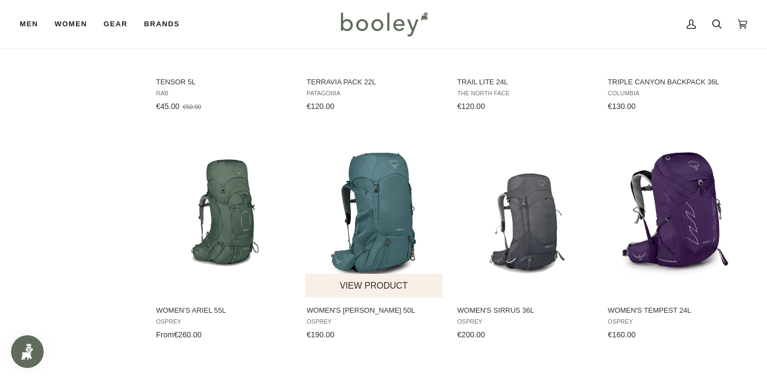
click at [394, 212] on img "Women's Renn 50L" at bounding box center [374, 215] width 138 height 138
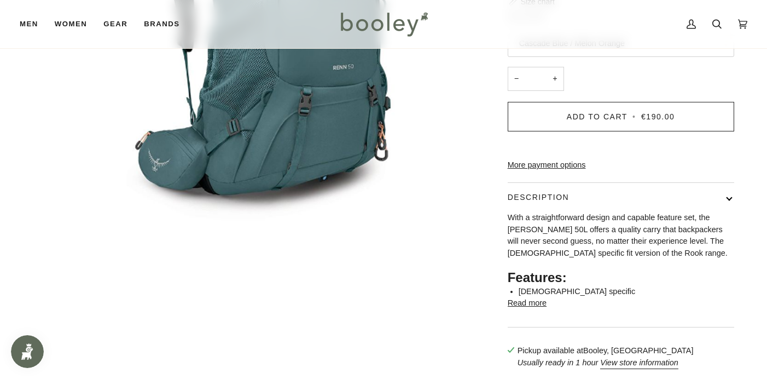
scroll to position [271, 0]
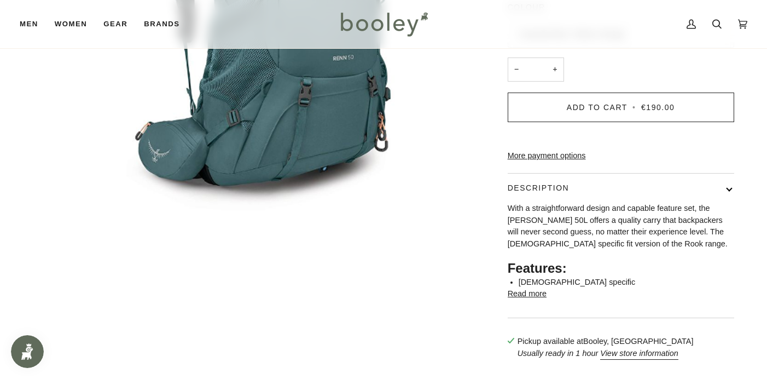
click at [543, 288] on button "Read more" at bounding box center [527, 294] width 39 height 12
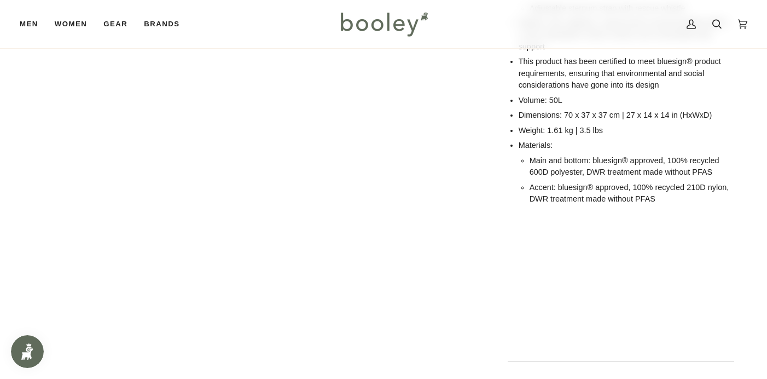
scroll to position [830, 0]
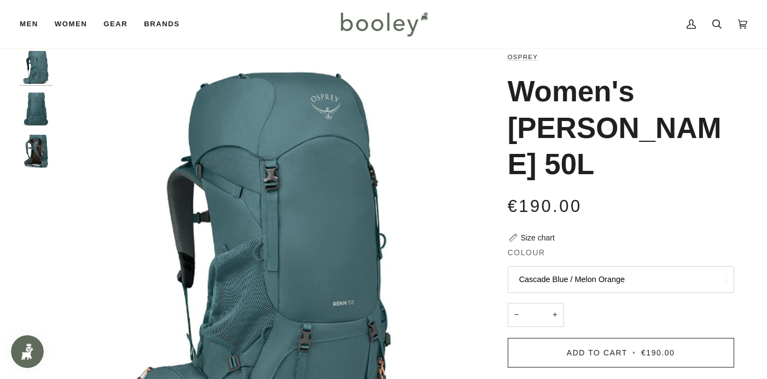
scroll to position [25, 0]
click at [39, 103] on img "Osprey Women's Renn 50L Cascade Blue / Melon Orange - Booley Galway" at bounding box center [36, 109] width 33 height 33
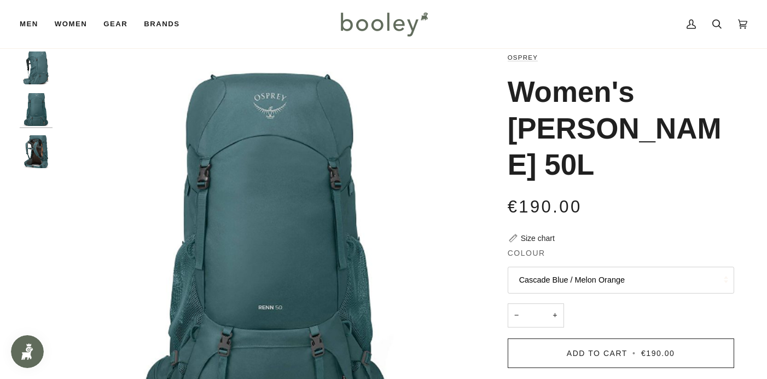
click at [33, 152] on img "Osprey Women's Renn 50L Cascade Blue / Melon Orange - Booley Galway" at bounding box center [36, 151] width 33 height 33
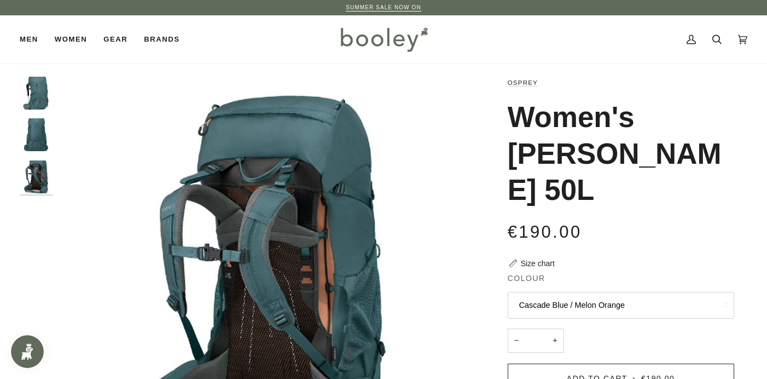
scroll to position [0, 0]
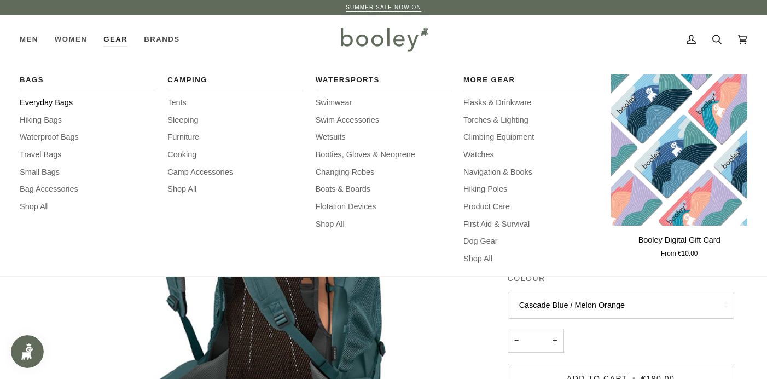
click at [53, 101] on span "Everyday Bags" at bounding box center [88, 103] width 136 height 12
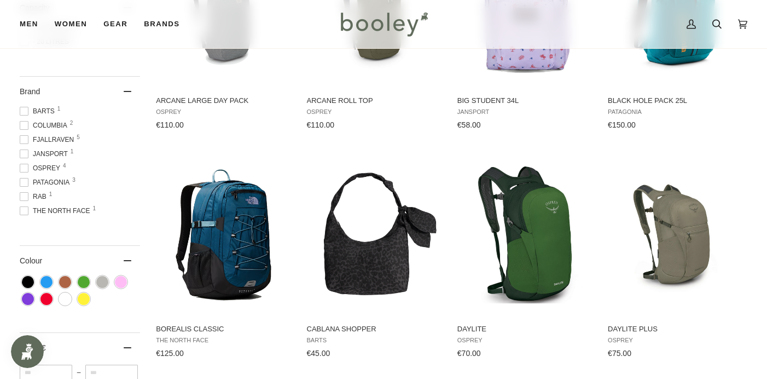
scroll to position [300, 0]
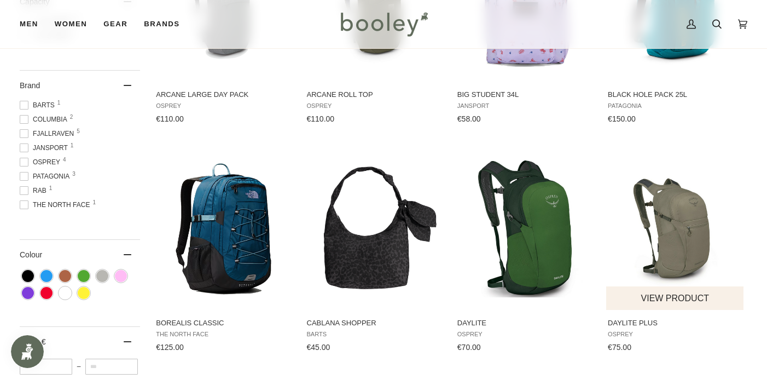
click at [683, 235] on img "Daylite Plus" at bounding box center [675, 227] width 138 height 138
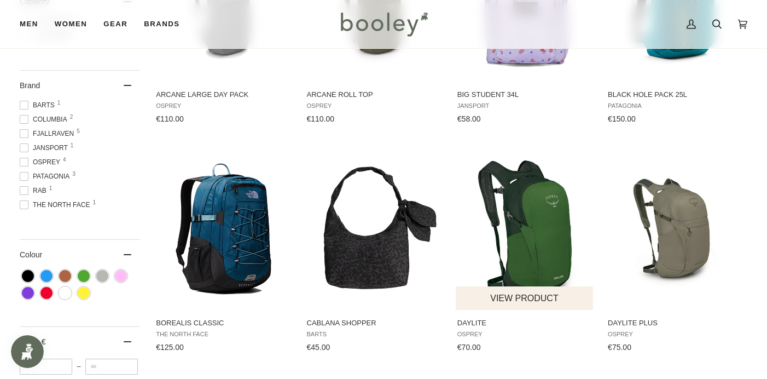
click at [551, 269] on img "Daylite" at bounding box center [525, 227] width 138 height 138
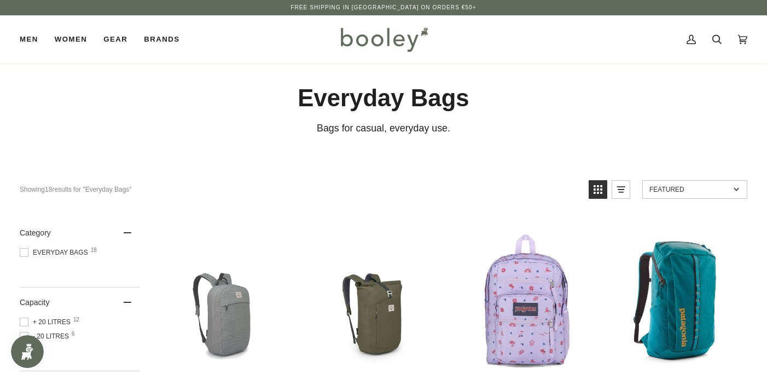
scroll to position [0, 0]
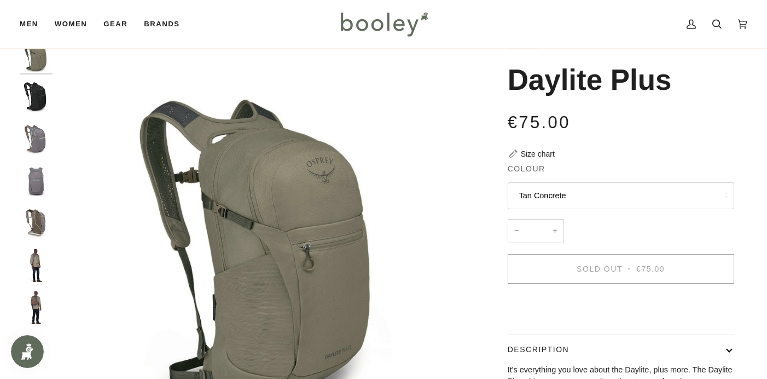
scroll to position [-1, 0]
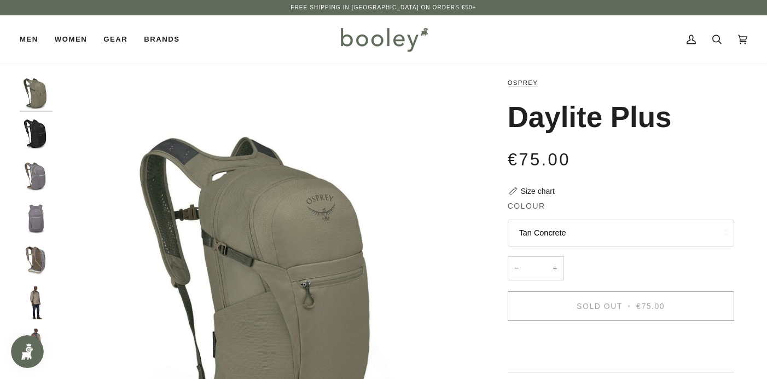
click at [38, 132] on img "Osprey Daylite Plus Black - Booley Galway" at bounding box center [36, 134] width 33 height 33
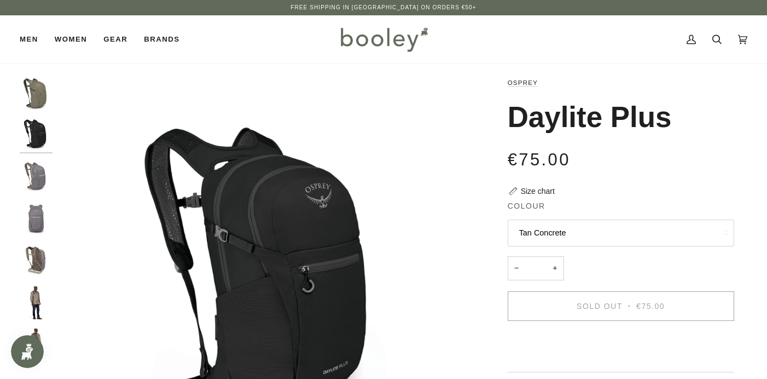
click at [561, 230] on button "Tan Concrete" at bounding box center [621, 232] width 226 height 27
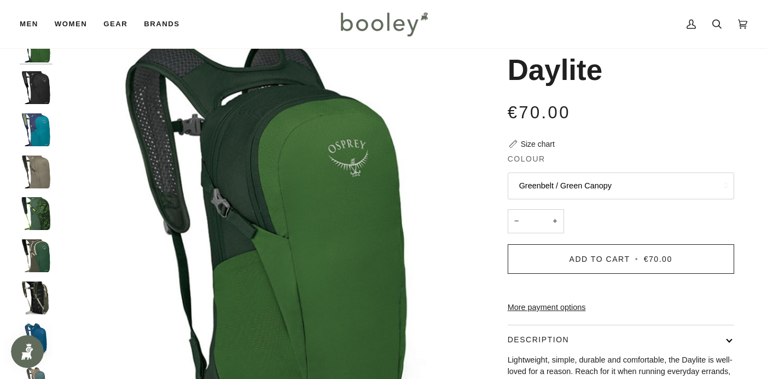
scroll to position [50, 0]
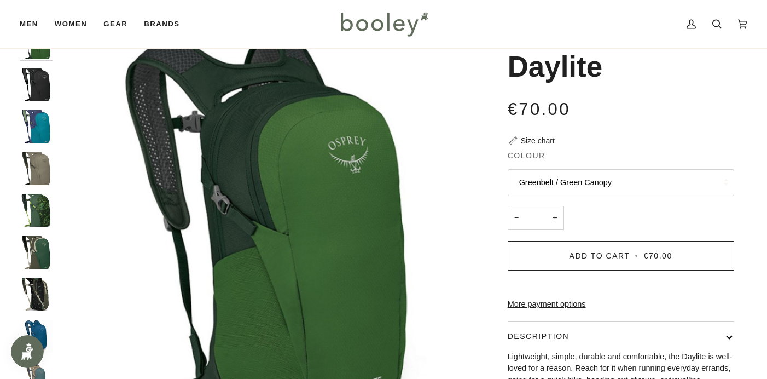
click at [579, 179] on button "Greenbelt / Green Canopy" at bounding box center [621, 182] width 226 height 27
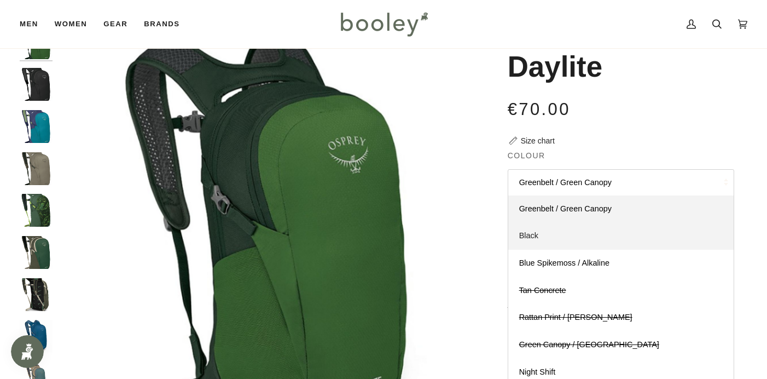
click at [532, 233] on span "Black" at bounding box center [528, 235] width 19 height 9
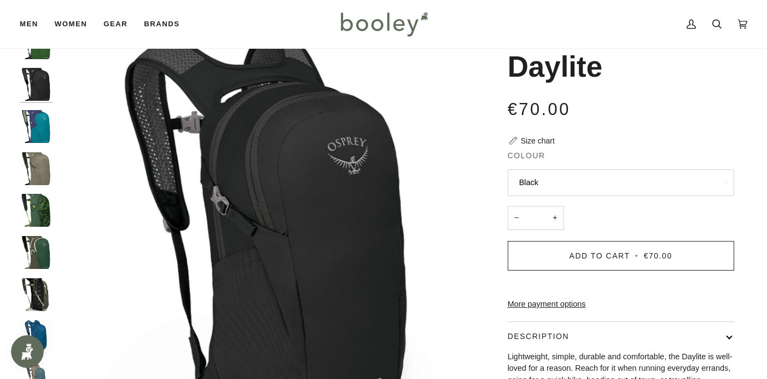
click at [482, 342] on div "Osprey Daylite €70.00 Sale • Save Size chart Colour Black Greenbelt / Green Can…" at bounding box center [610, 272] width 273 height 492
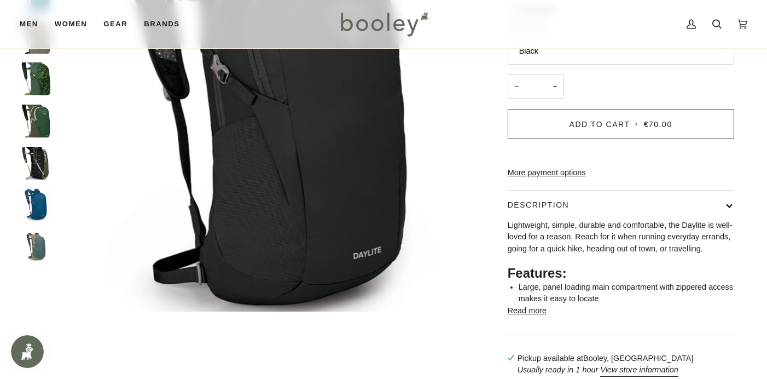
scroll to position [185, 0]
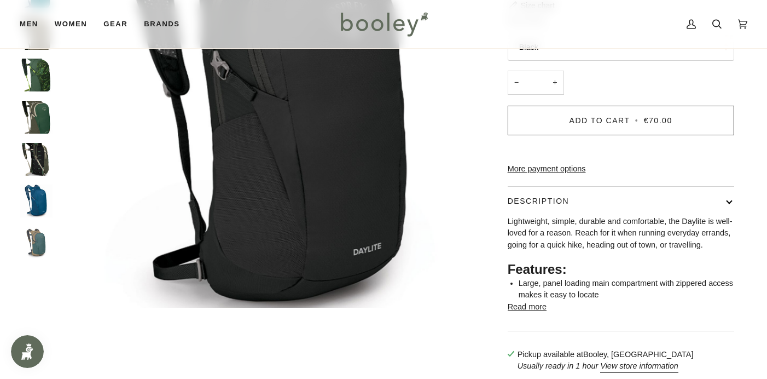
click at [543, 313] on button "Read more" at bounding box center [527, 307] width 39 height 12
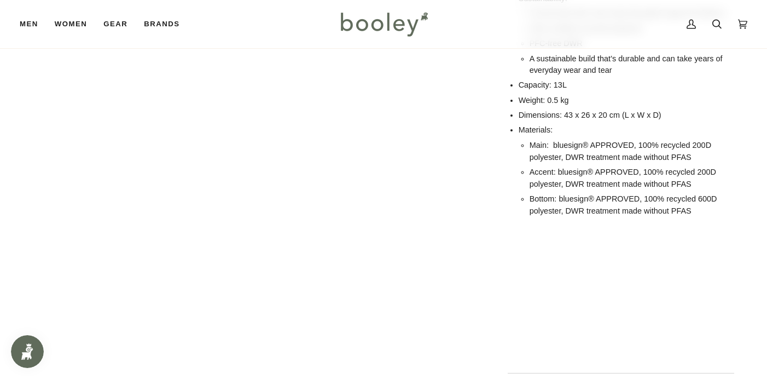
scroll to position [742, 0]
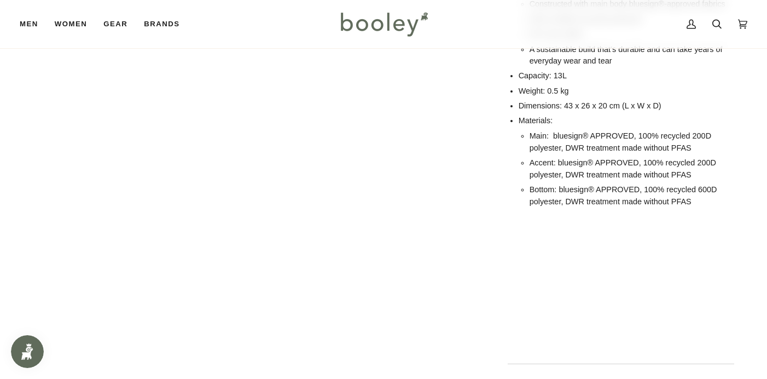
drag, startPoint x: 267, startPoint y: 179, endPoint x: 270, endPoint y: 175, distance: 5.9
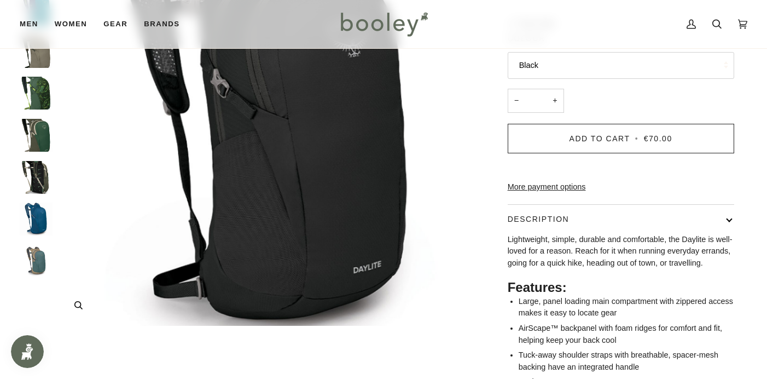
scroll to position [170, 0]
